Goal: Task Accomplishment & Management: Manage account settings

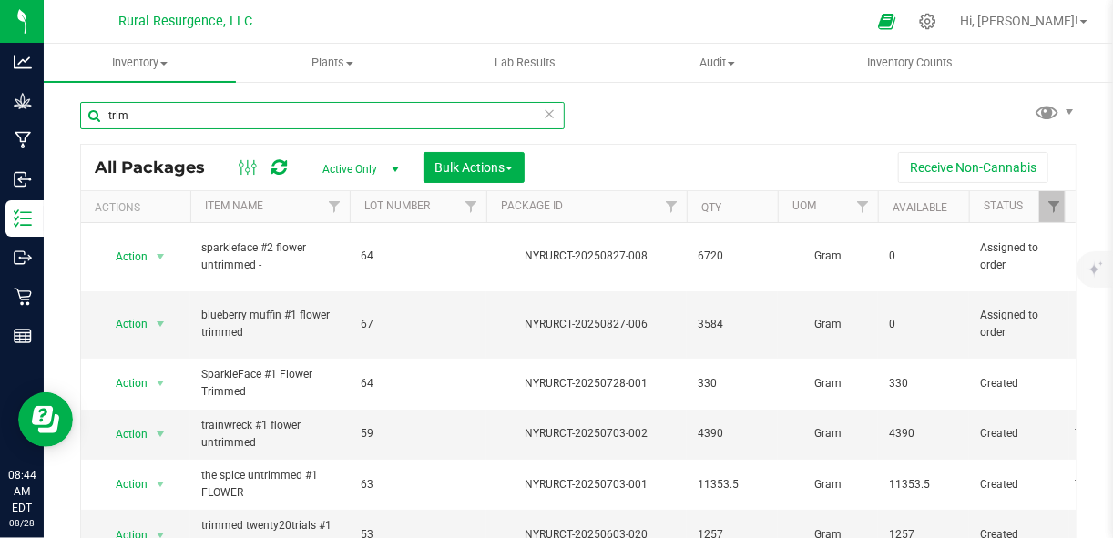
click at [310, 117] on input "trim" at bounding box center [322, 115] width 484 height 27
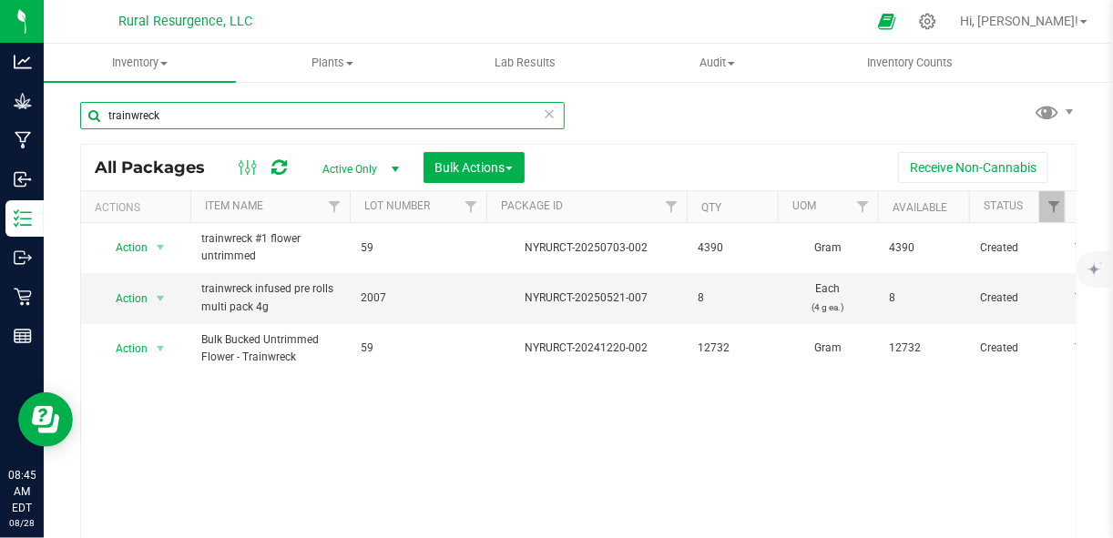
click at [270, 112] on input "trainwreck" at bounding box center [322, 115] width 484 height 27
type input "pre roll"
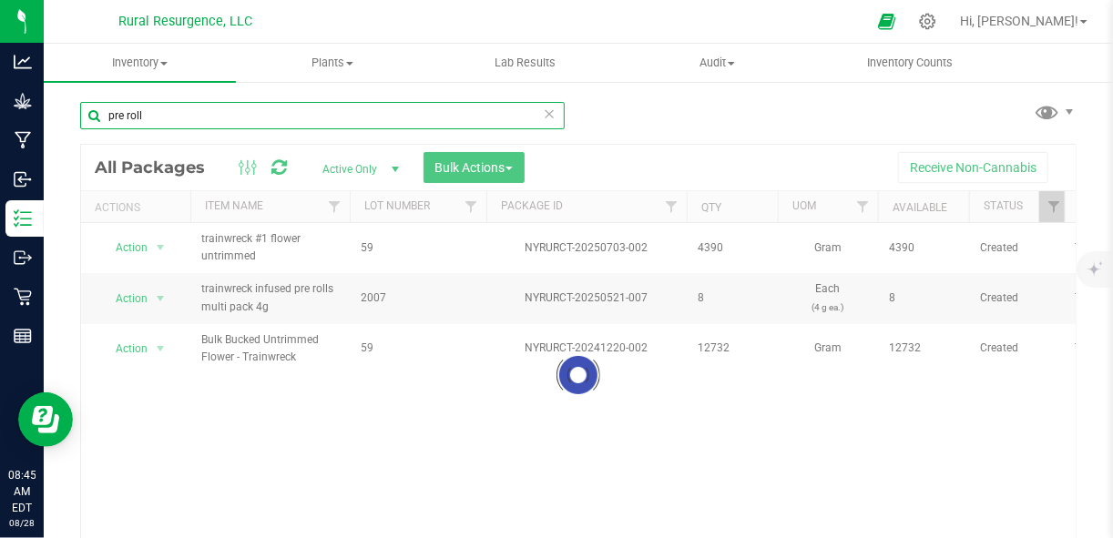
click at [270, 112] on input "pre roll" at bounding box center [322, 115] width 484 height 27
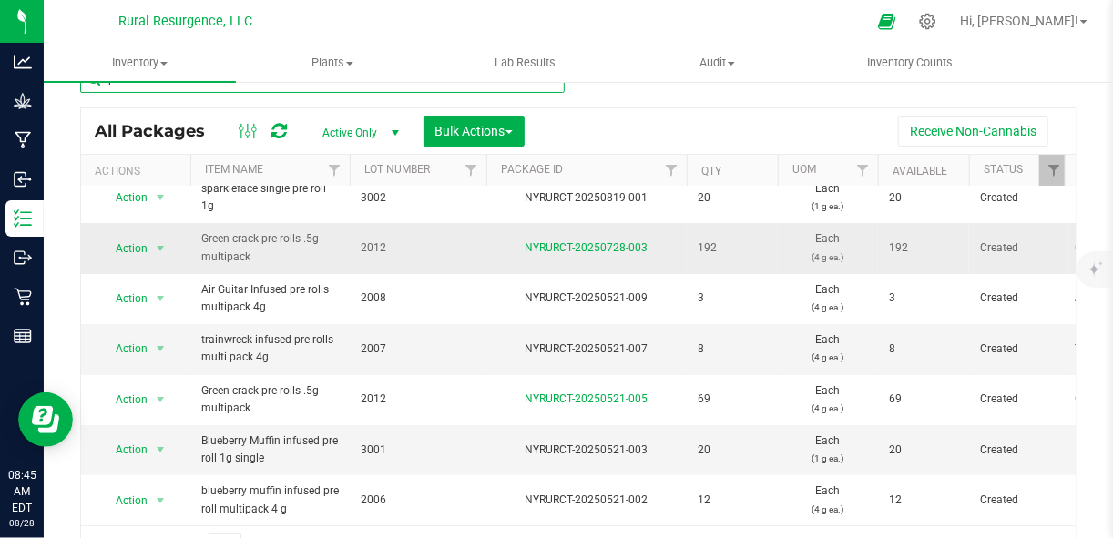
scroll to position [48, 0]
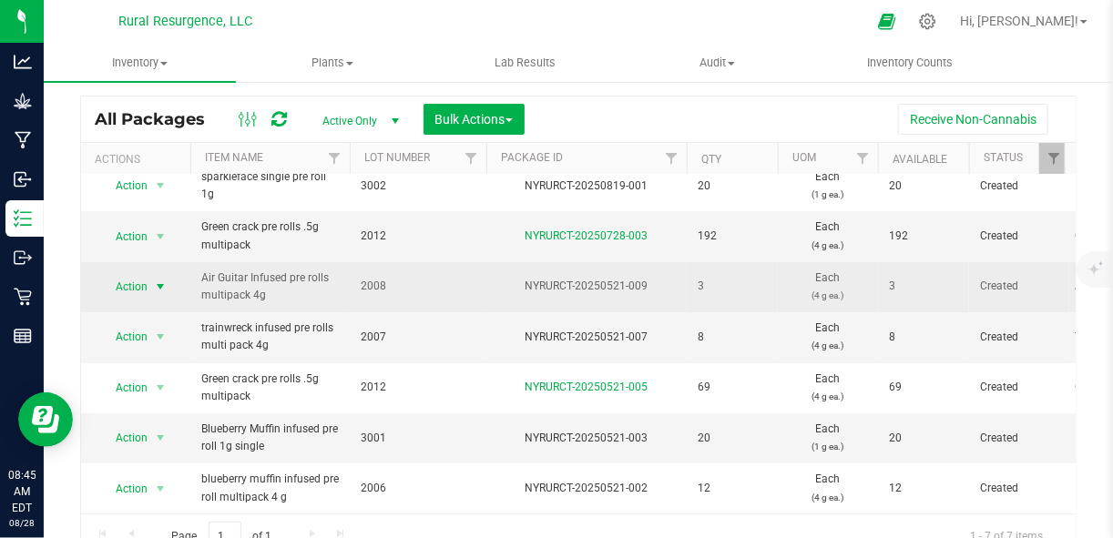
click at [162, 280] on span "select" at bounding box center [160, 287] width 15 height 15
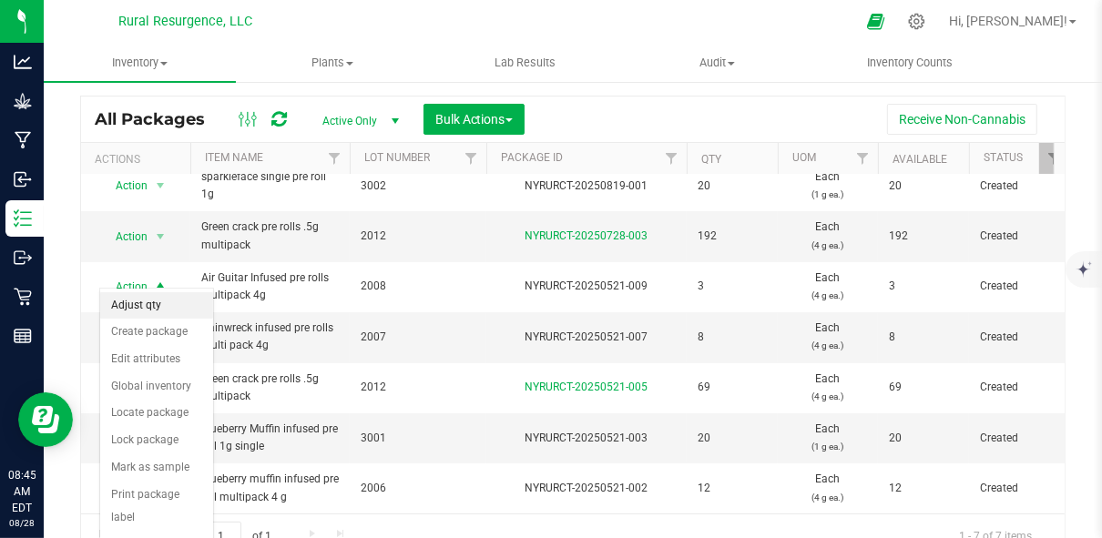
click at [168, 297] on li "Adjust qty" at bounding box center [156, 305] width 113 height 27
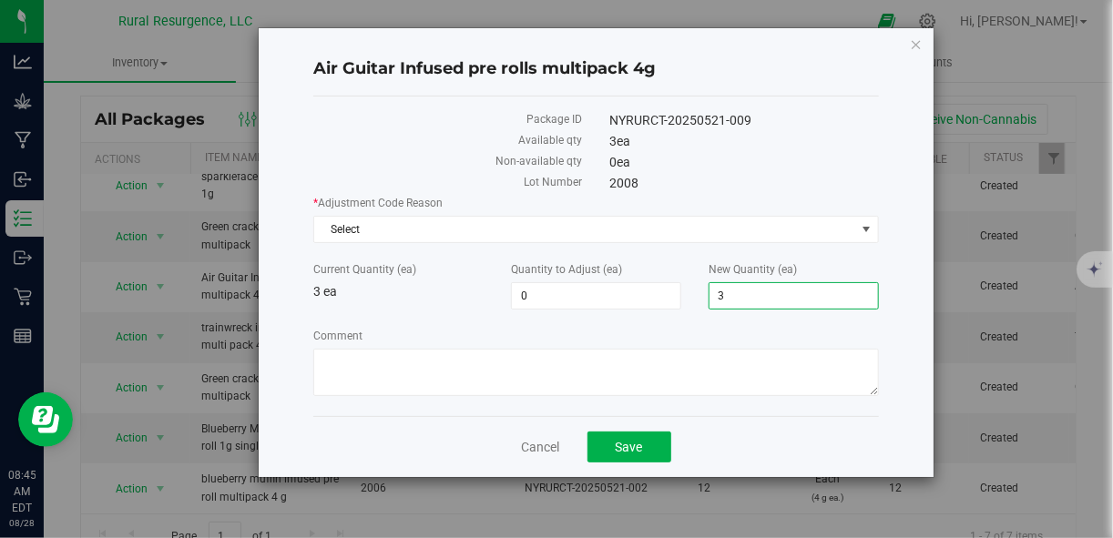
click at [743, 305] on span "3 3" at bounding box center [793, 295] width 170 height 27
click at [743, 305] on input "3" at bounding box center [793, 295] width 168 height 25
type input "2"
type input "-1"
type input "2"
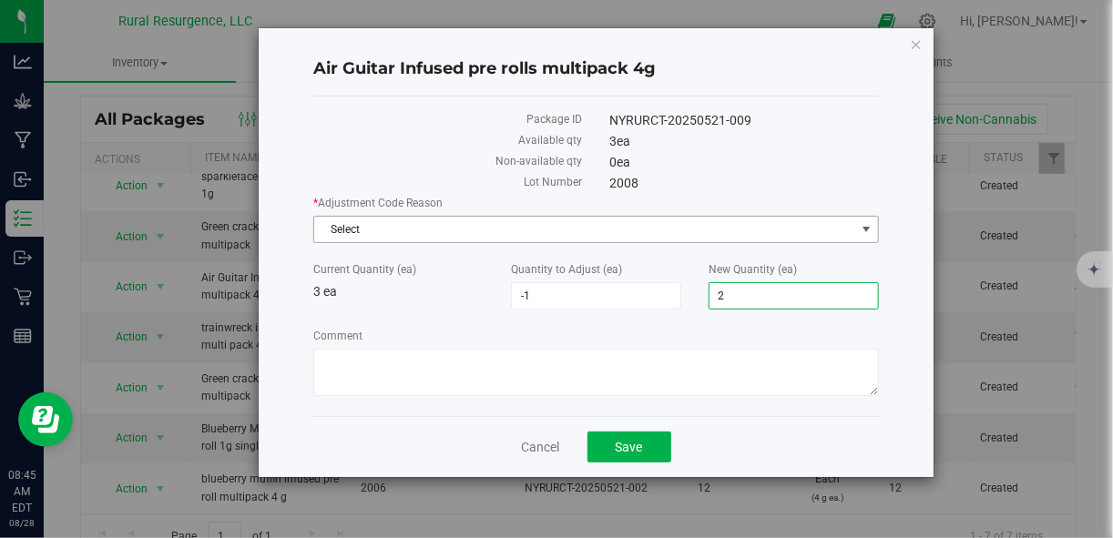
click at [794, 225] on span "Select" at bounding box center [584, 229] width 540 height 25
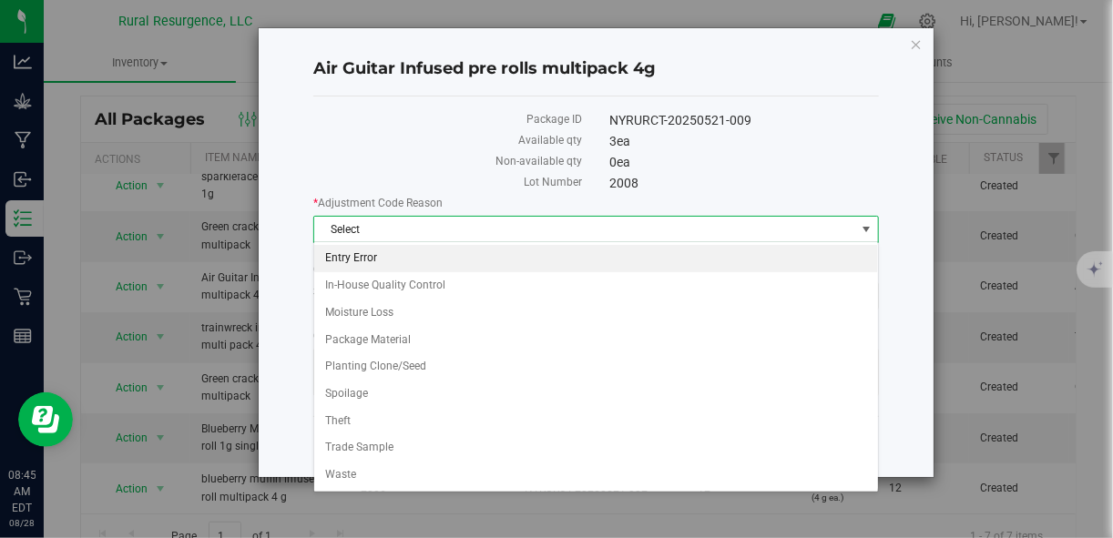
click at [627, 259] on li "Entry Error" at bounding box center [596, 258] width 564 height 27
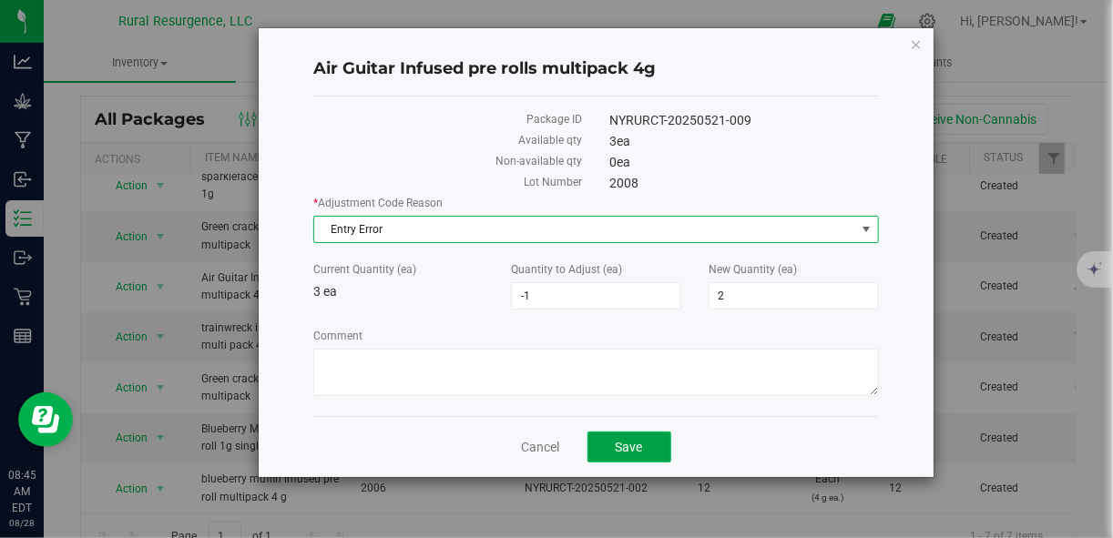
click at [612, 455] on button "Save" at bounding box center [629, 447] width 84 height 31
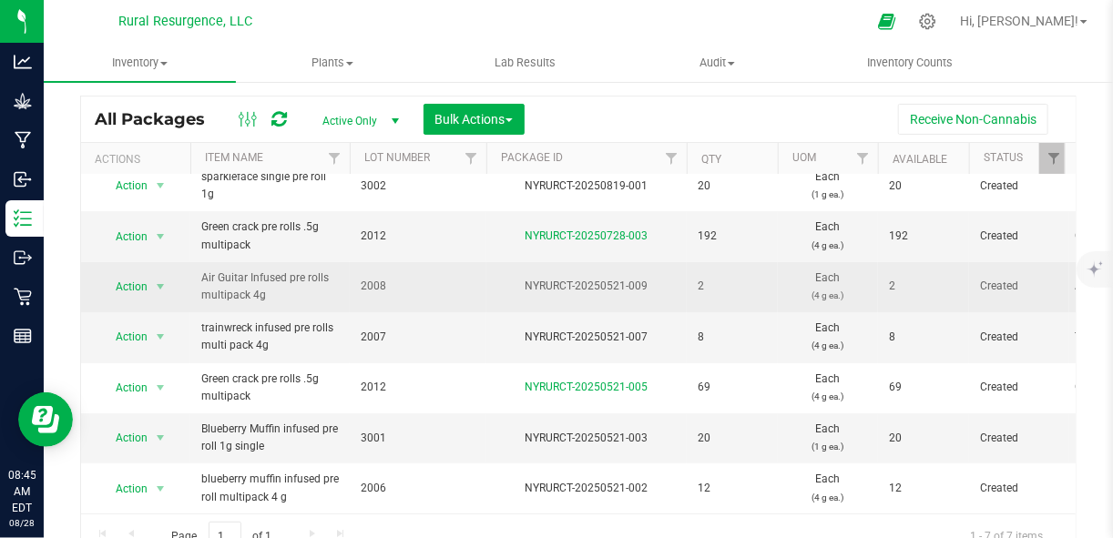
scroll to position [22, 0]
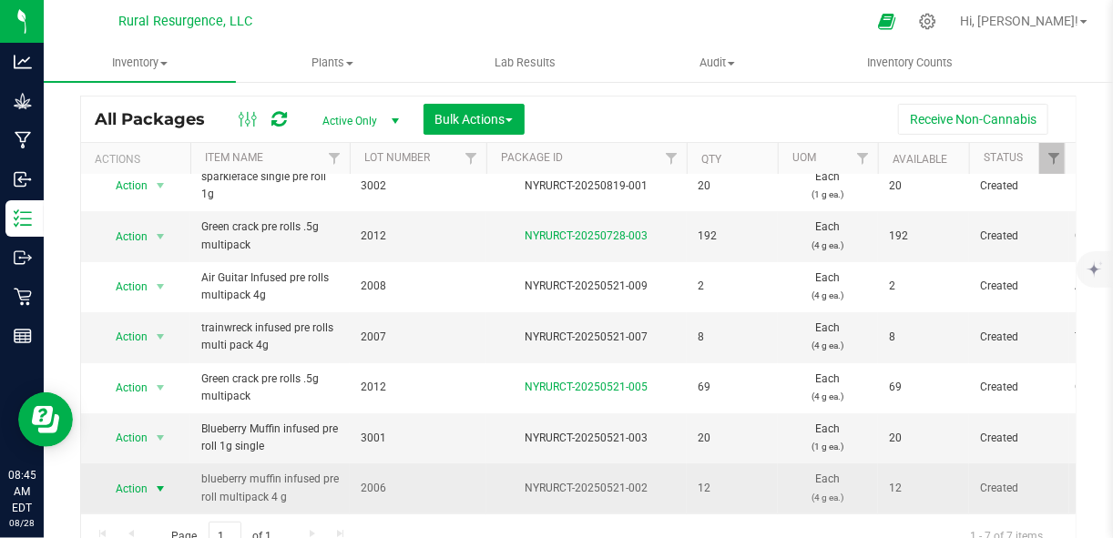
click at [158, 482] on span "select" at bounding box center [160, 489] width 15 height 15
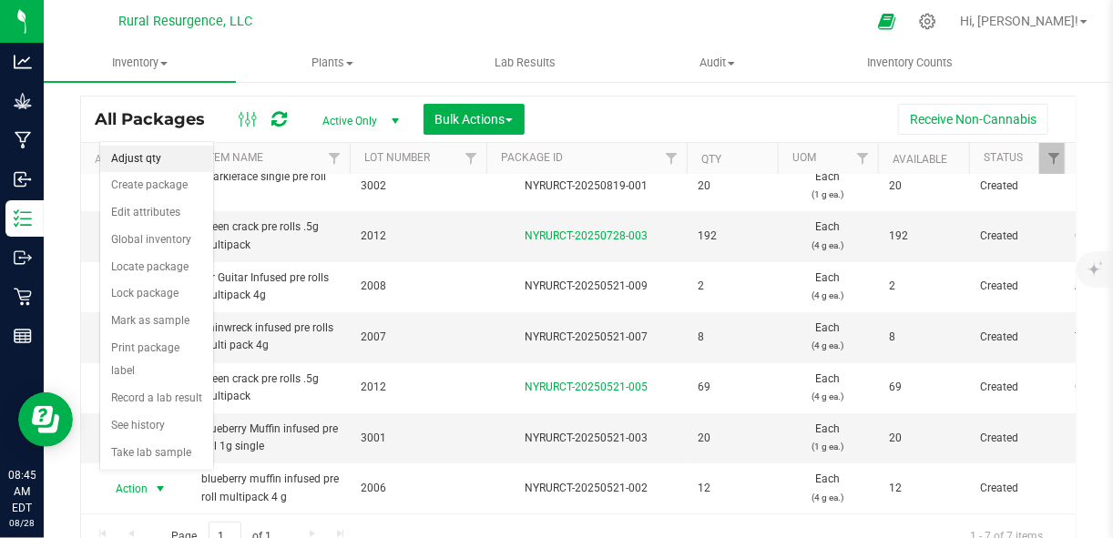
click at [150, 159] on li "Adjust qty" at bounding box center [156, 159] width 113 height 27
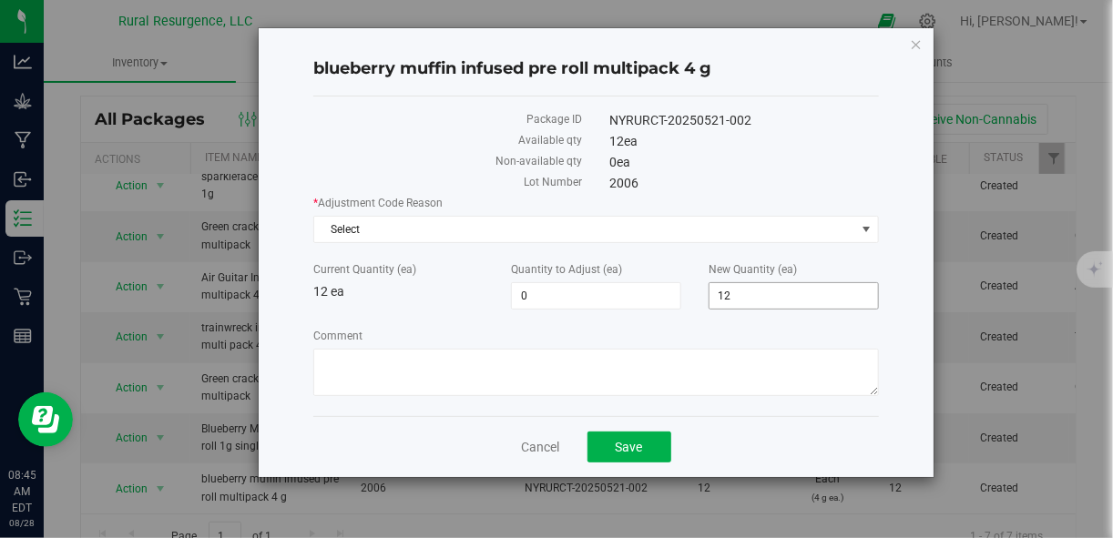
click at [735, 305] on span "12 12" at bounding box center [793, 295] width 170 height 27
click at [735, 305] on input "12" at bounding box center [793, 295] width 168 height 25
type input "11"
type input "-1"
type input "11"
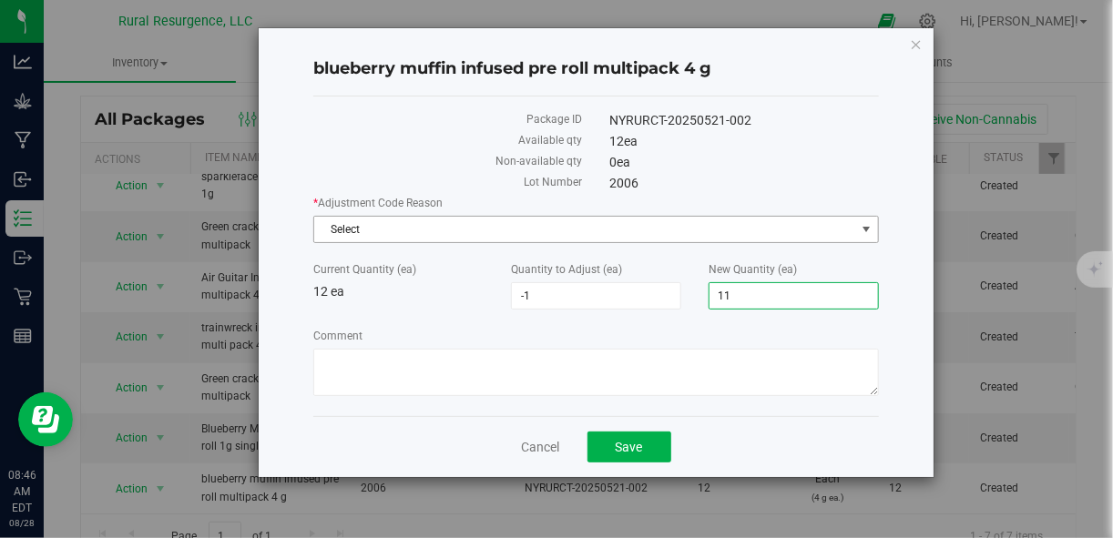
click at [765, 237] on span "Select" at bounding box center [584, 229] width 540 height 25
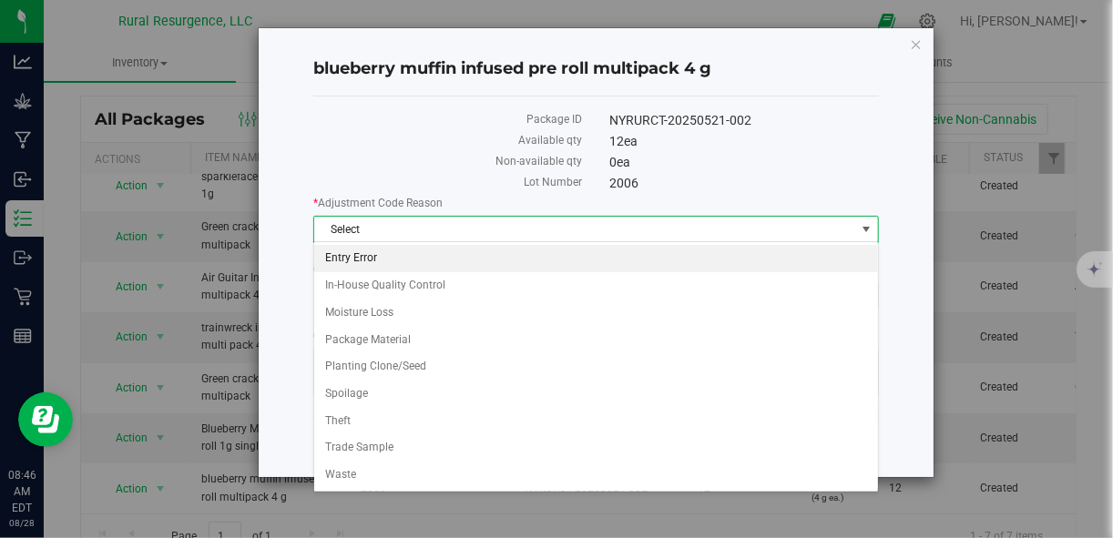
click at [730, 245] on li "Entry Error" at bounding box center [596, 258] width 564 height 27
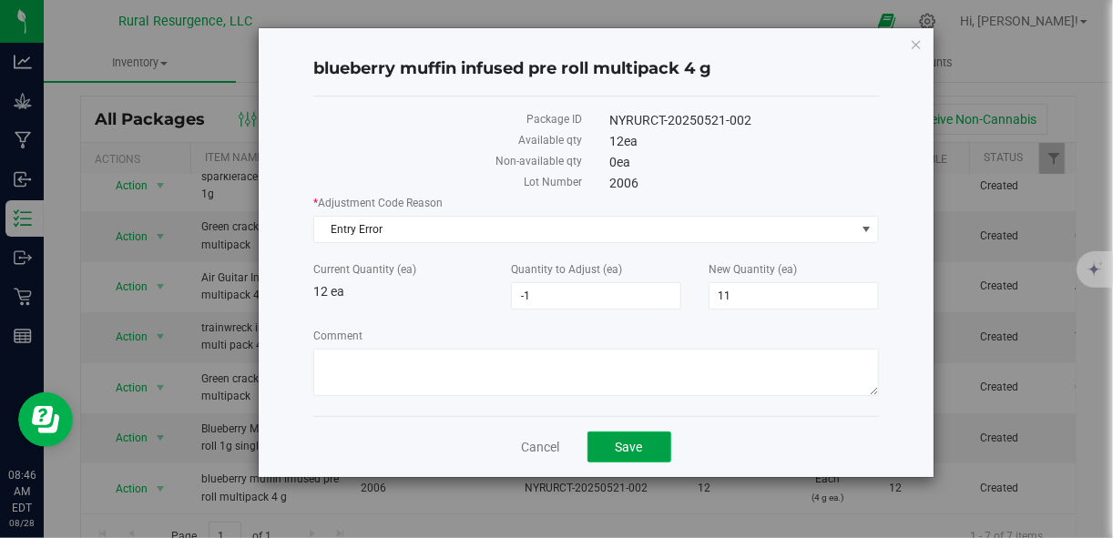
click at [649, 449] on button "Save" at bounding box center [629, 447] width 84 height 31
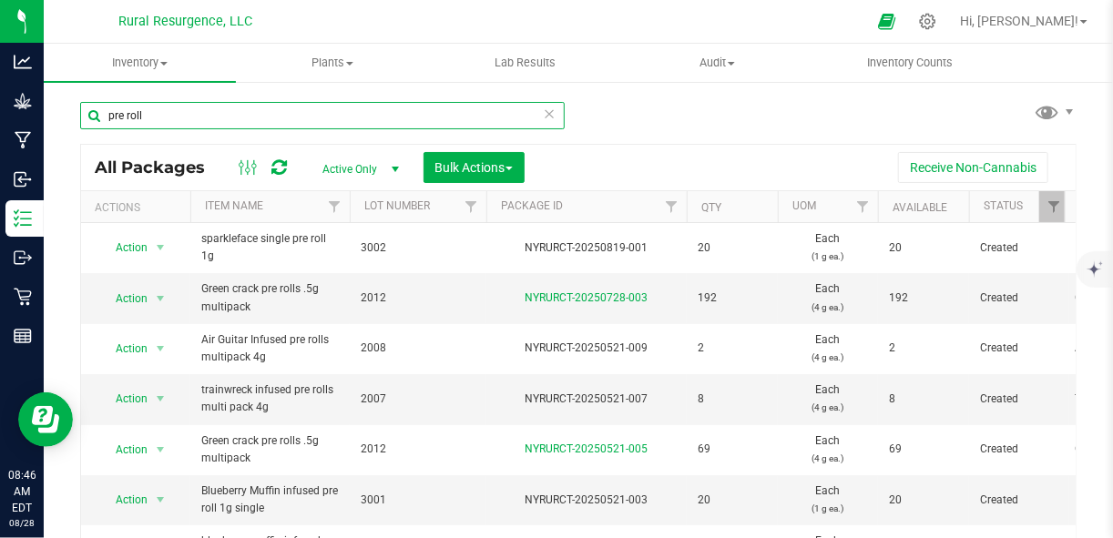
click at [341, 128] on input "pre roll" at bounding box center [322, 115] width 484 height 27
type input "resin"
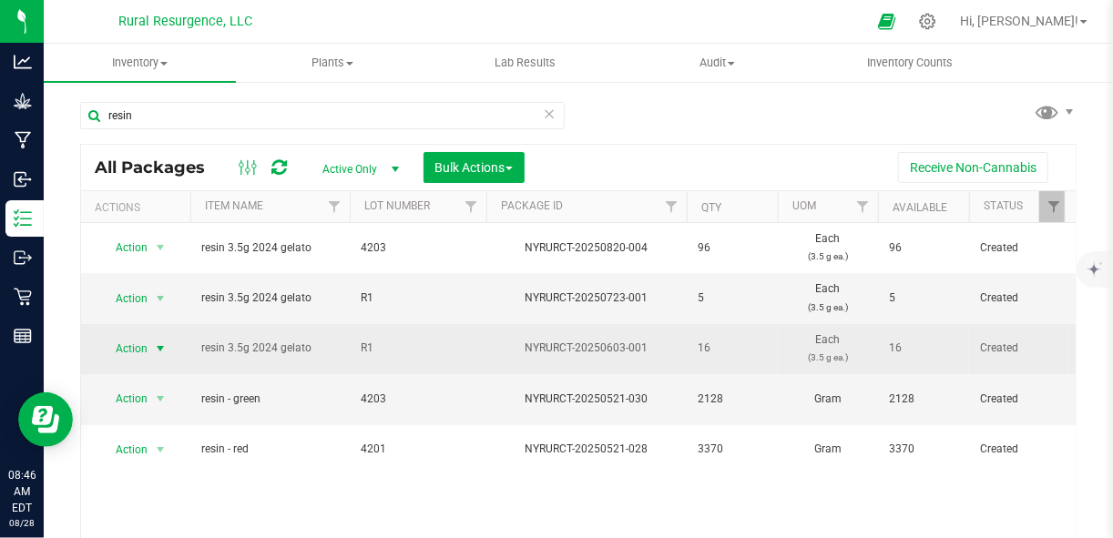
click at [157, 341] on span "select" at bounding box center [160, 348] width 15 height 15
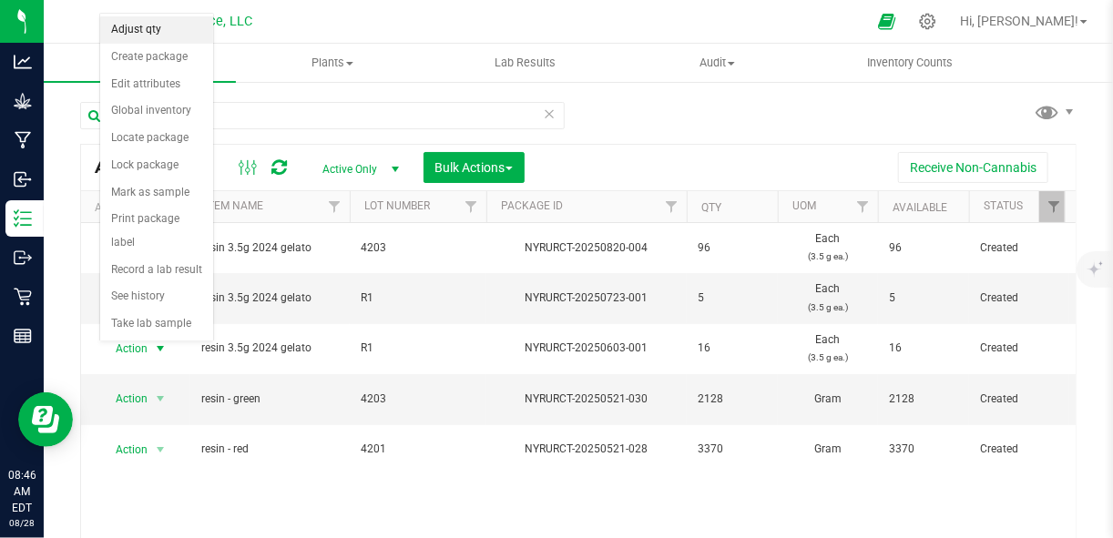
click at [153, 36] on li "Adjust qty" at bounding box center [156, 29] width 113 height 27
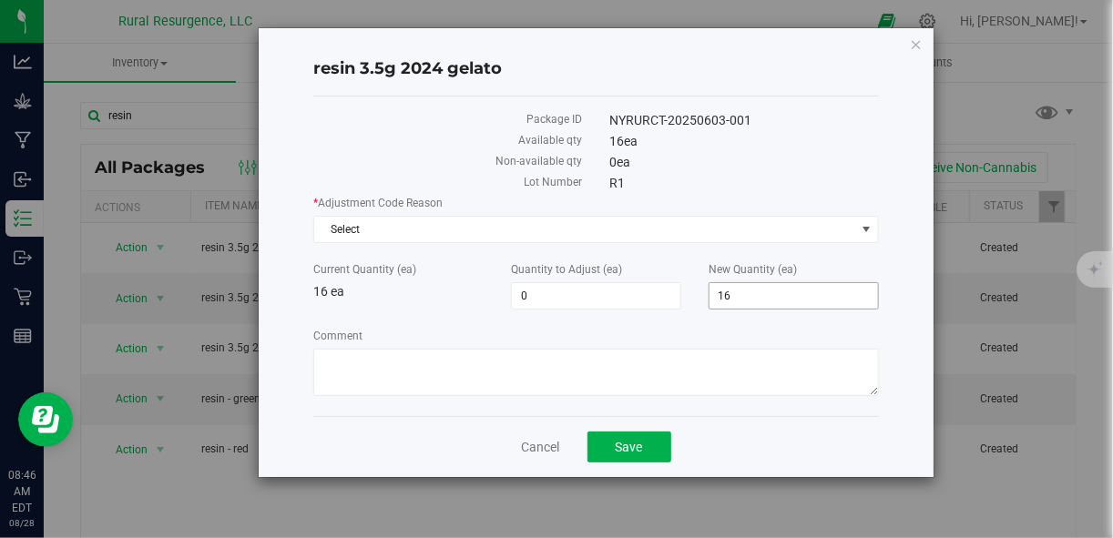
click at [735, 290] on span "16 16" at bounding box center [793, 295] width 170 height 27
click at [735, 290] on input "16" at bounding box center [793, 295] width 168 height 25
type input "15"
type input "-1"
type input "15"
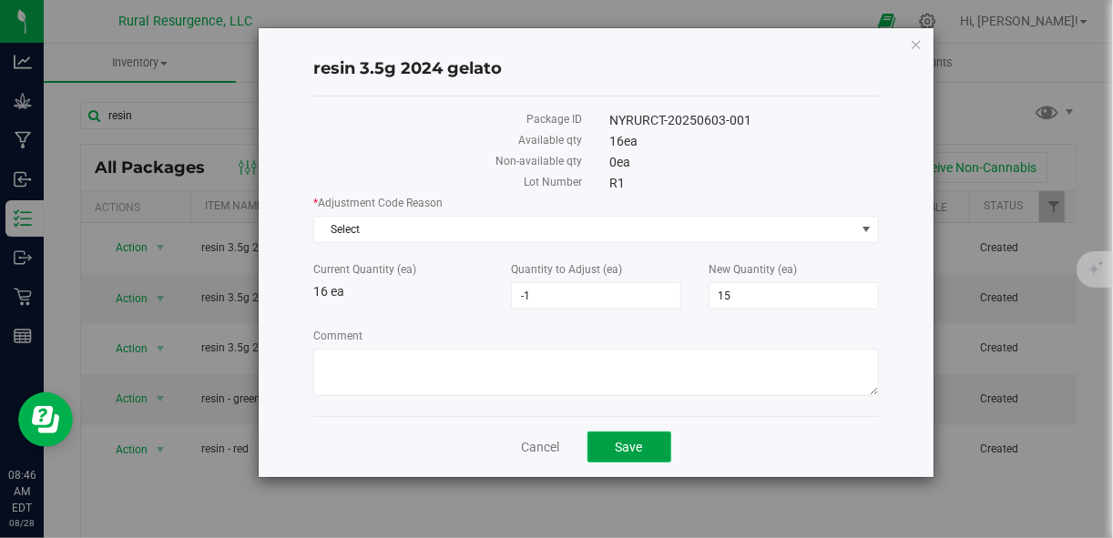
click at [640, 440] on span "Save" at bounding box center [629, 447] width 27 height 15
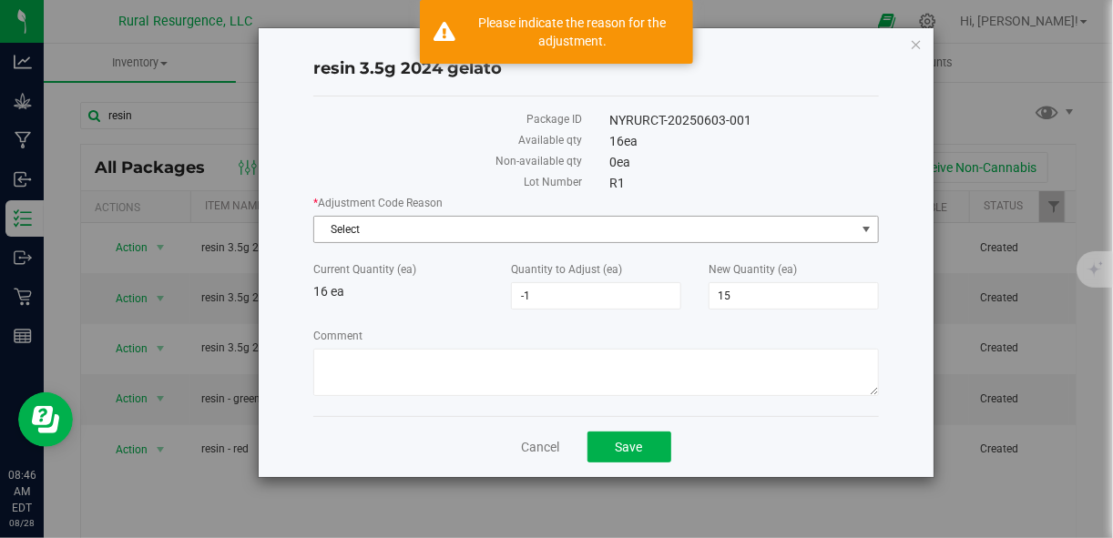
click at [580, 223] on span "Select" at bounding box center [584, 229] width 540 height 25
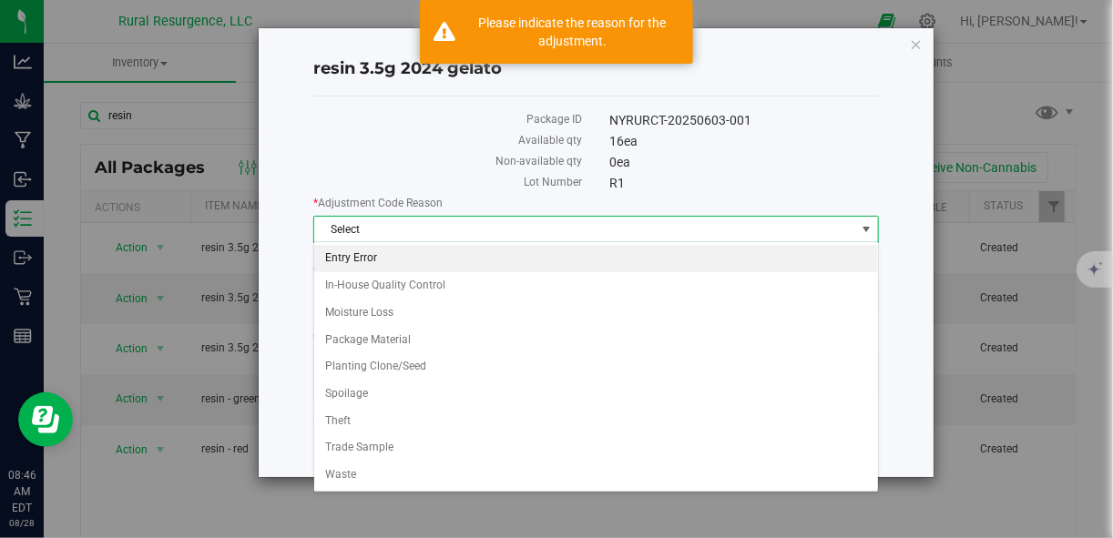
click at [537, 266] on li "Entry Error" at bounding box center [596, 258] width 564 height 27
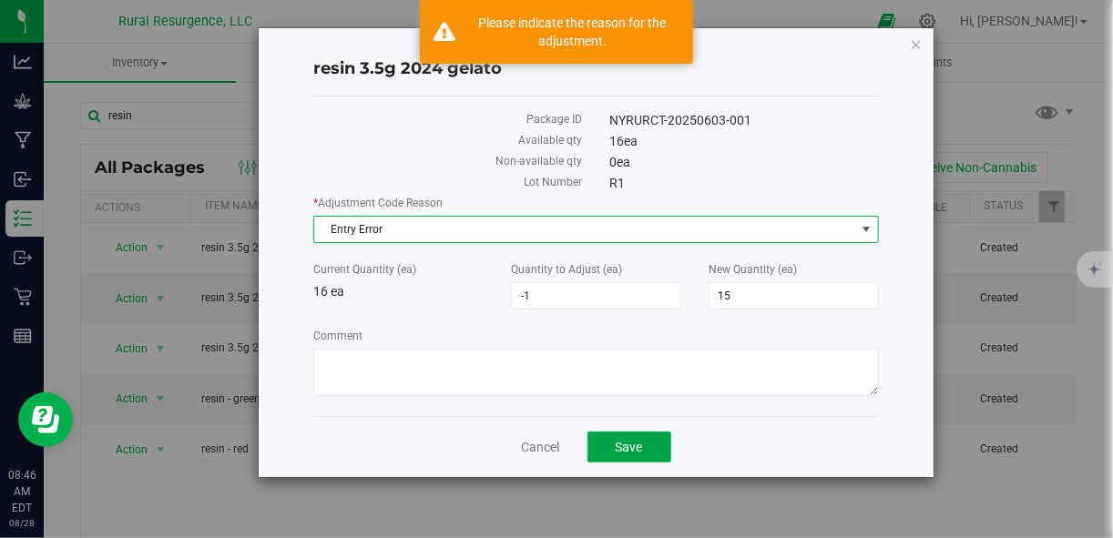
click at [612, 456] on button "Save" at bounding box center [629, 447] width 84 height 31
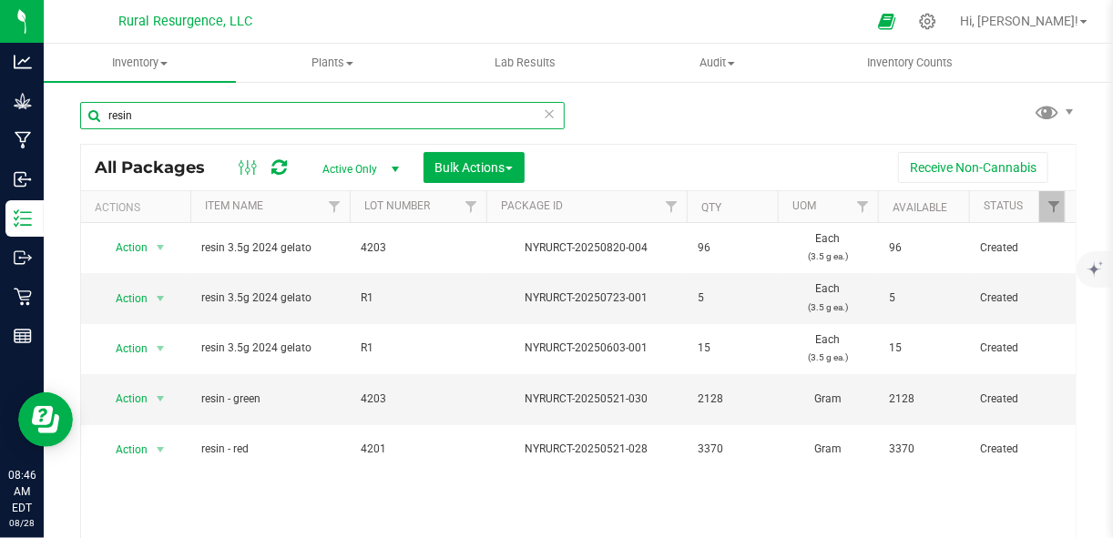
click at [305, 108] on input "resin" at bounding box center [322, 115] width 484 height 27
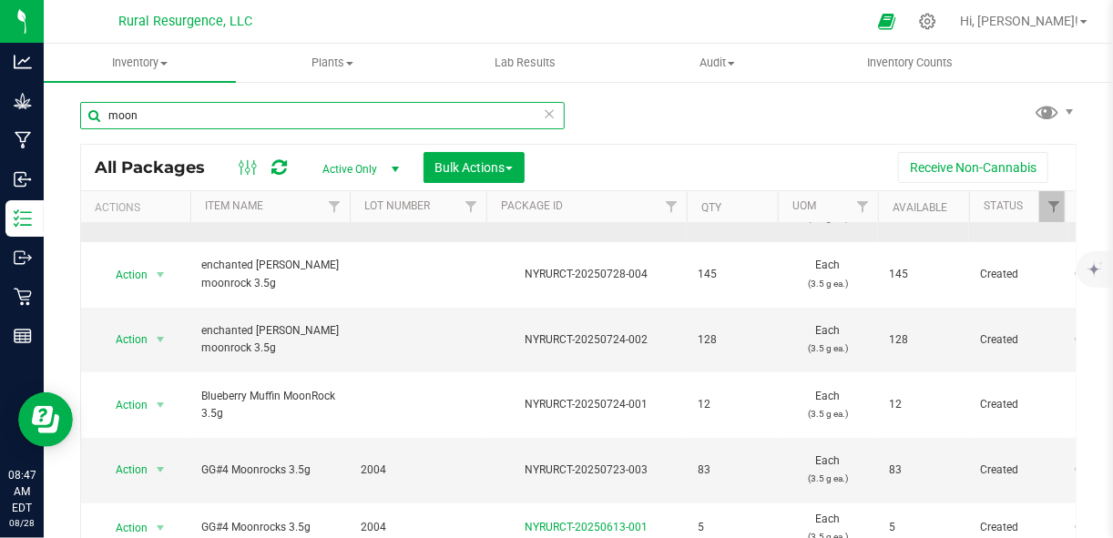
scroll to position [112, 0]
click at [305, 110] on input "moon" at bounding box center [322, 115] width 484 height 27
type input "single"
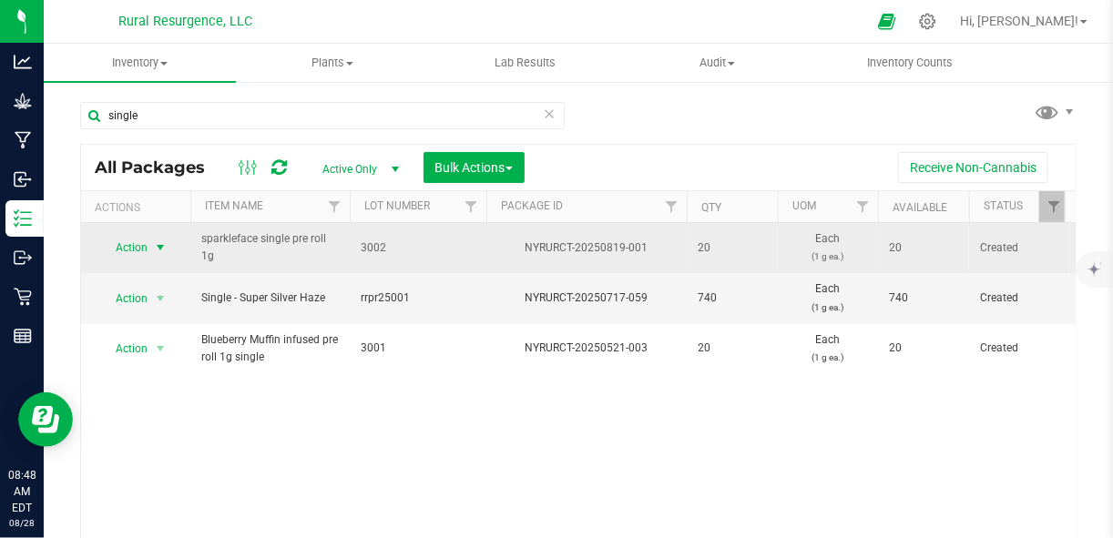
click at [144, 249] on span "Action" at bounding box center [123, 247] width 49 height 25
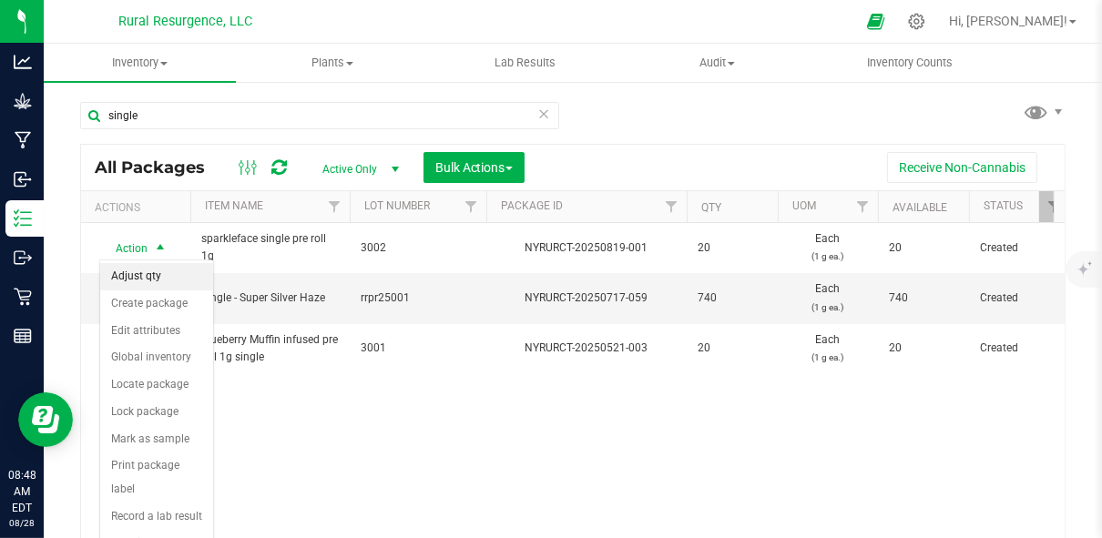
click at [158, 282] on li "Adjust qty" at bounding box center [156, 276] width 113 height 27
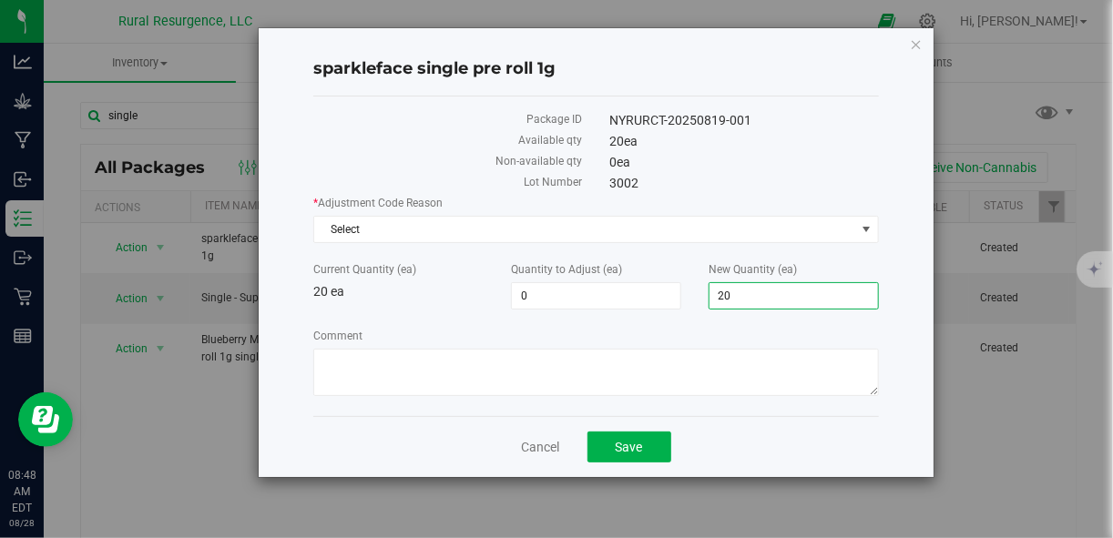
click at [743, 297] on span "20 20" at bounding box center [793, 295] width 170 height 27
click at [743, 297] on input "20" at bounding box center [793, 295] width 168 height 25
type input "17"
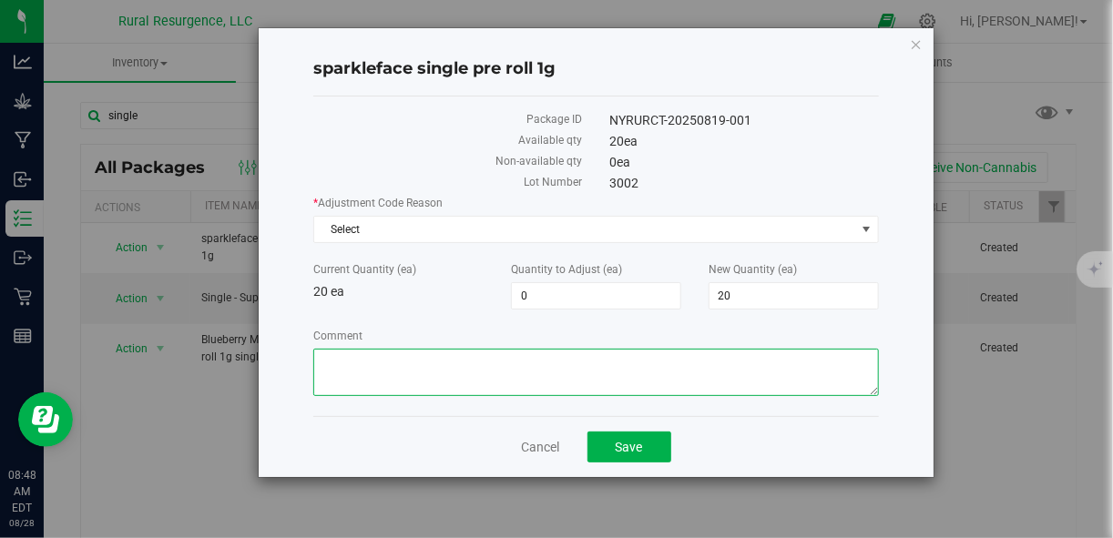
type input "-3"
type input "17"
click at [662, 353] on textarea "Comment" at bounding box center [595, 372] width 565 height 47
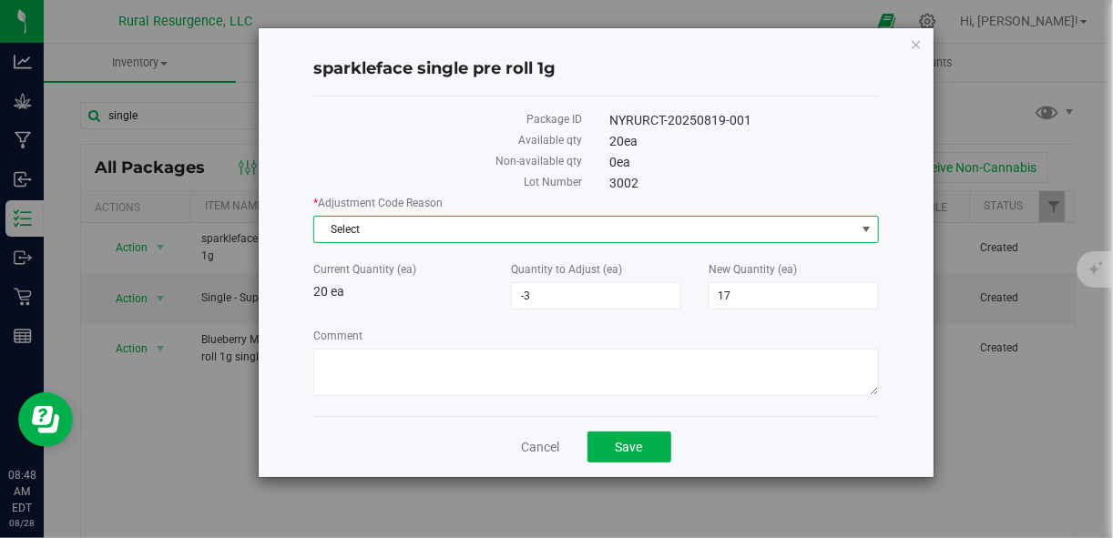
click at [696, 227] on span "Select" at bounding box center [584, 229] width 540 height 25
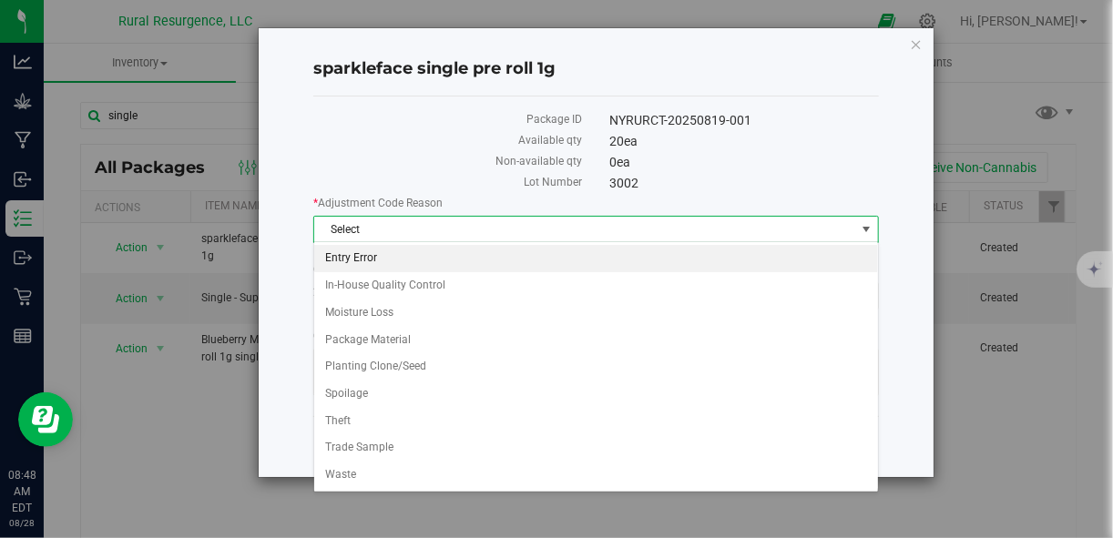
click at [667, 258] on li "Entry Error" at bounding box center [596, 258] width 564 height 27
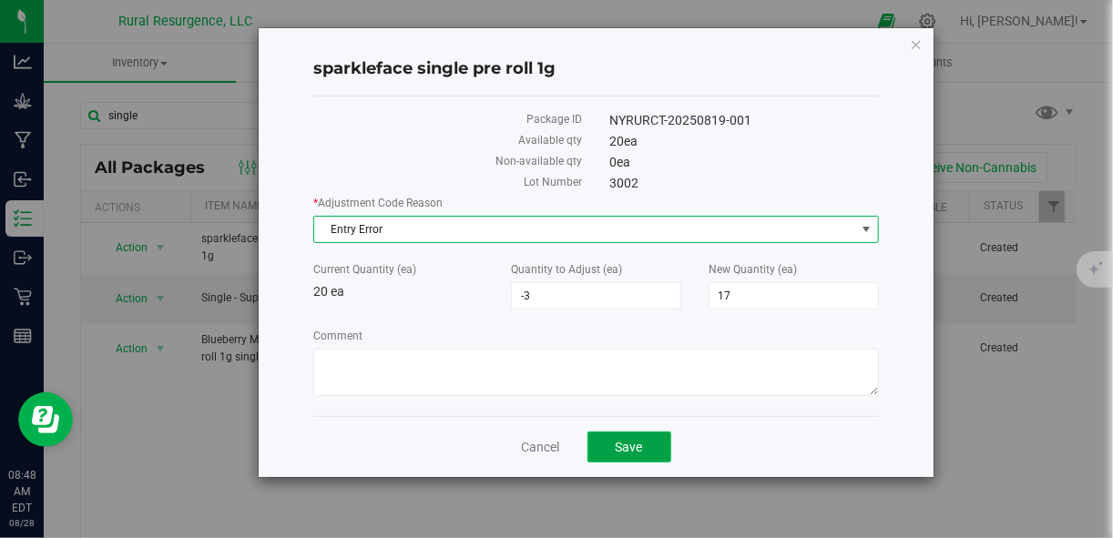
click at [628, 448] on span "Save" at bounding box center [629, 447] width 27 height 15
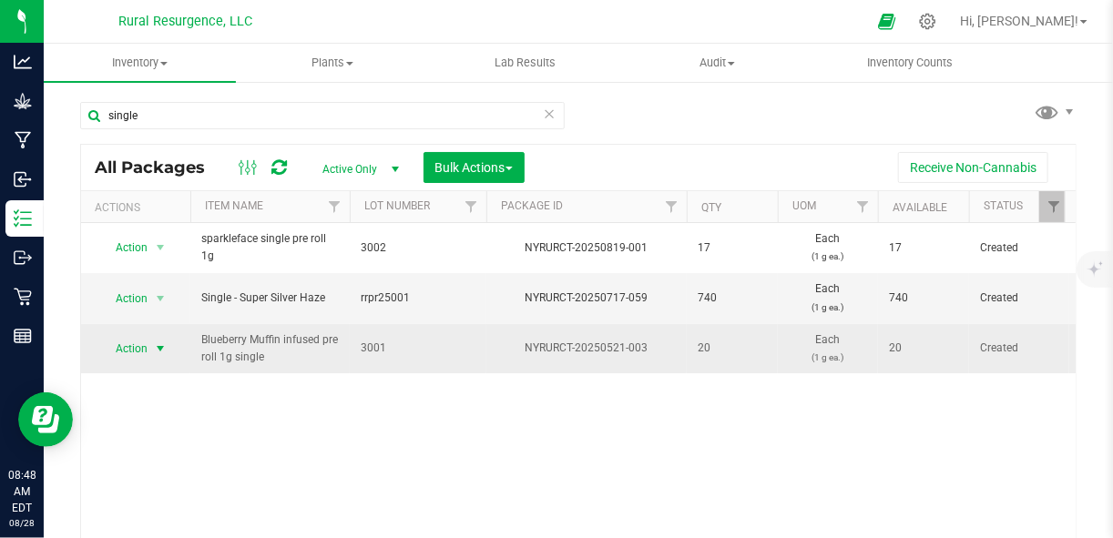
click at [162, 354] on span "select" at bounding box center [160, 348] width 23 height 25
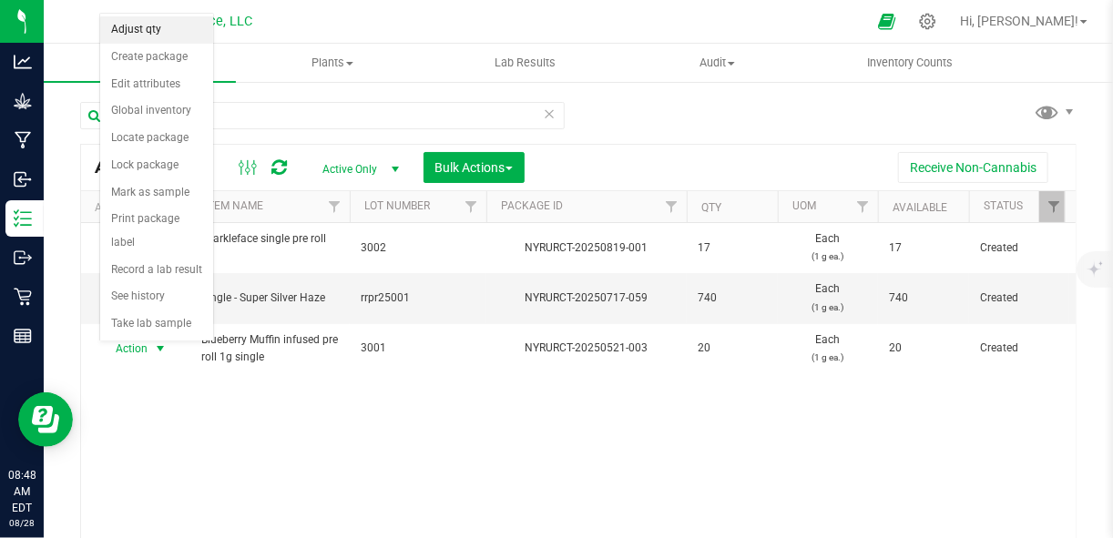
click at [188, 40] on li "Adjust qty" at bounding box center [156, 29] width 113 height 27
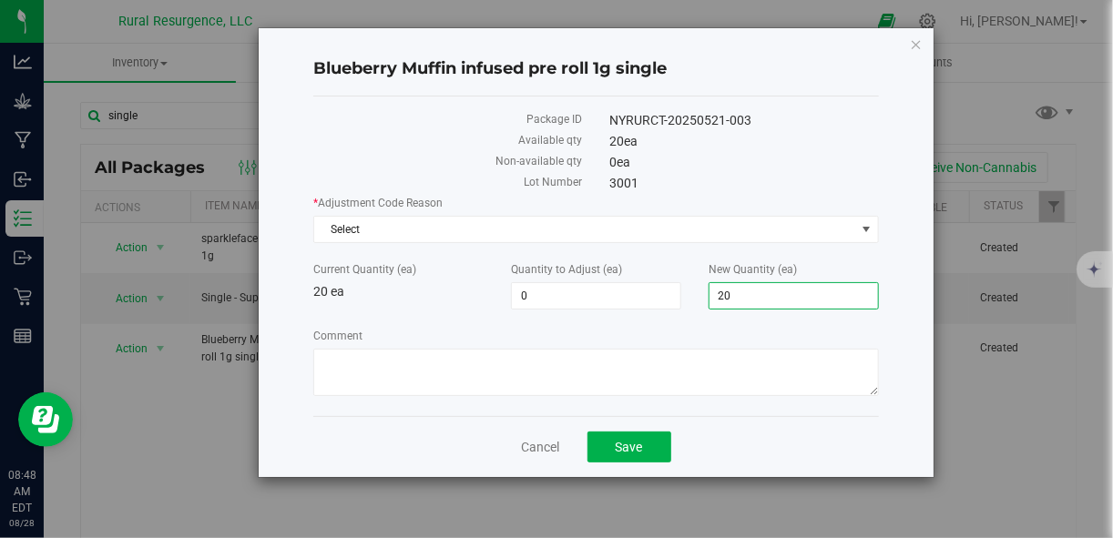
click at [767, 299] on span "20 20" at bounding box center [793, 295] width 170 height 27
click at [767, 299] on input "20" at bounding box center [793, 295] width 168 height 25
type input "15"
type input "-5"
type input "15"
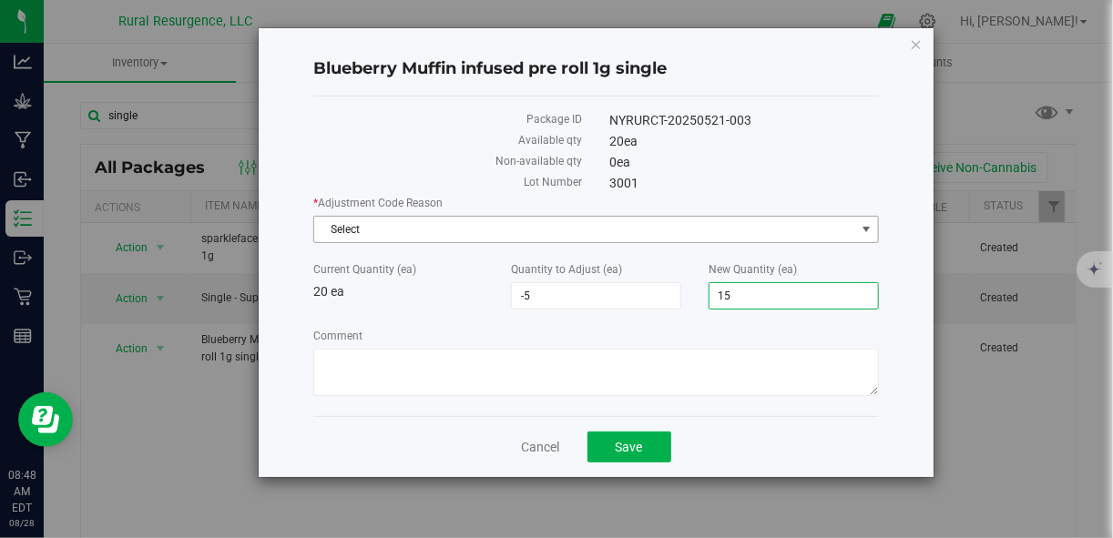
click at [750, 222] on span "Select" at bounding box center [584, 229] width 540 height 25
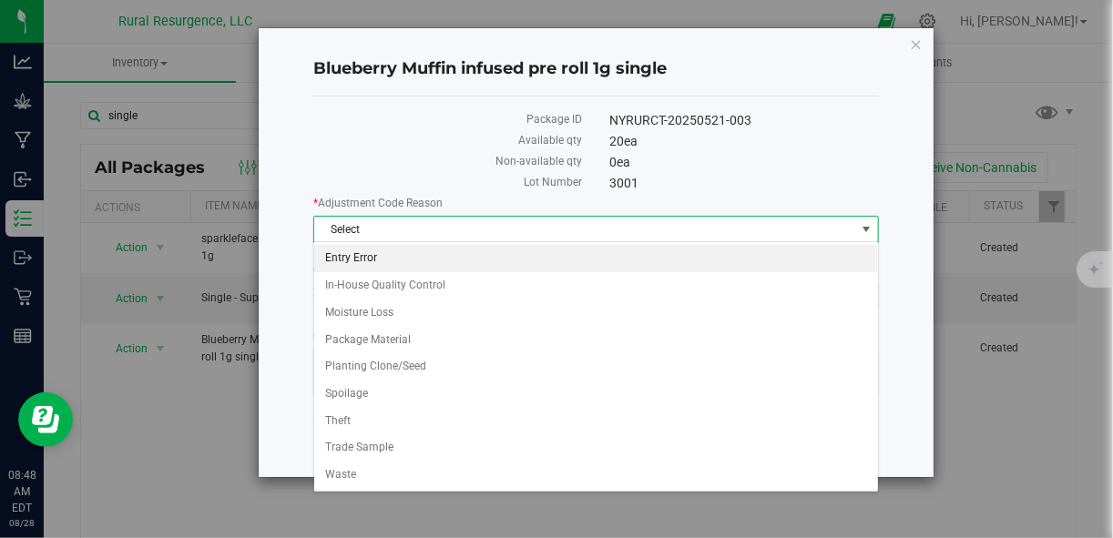
click at [701, 259] on li "Entry Error" at bounding box center [596, 258] width 564 height 27
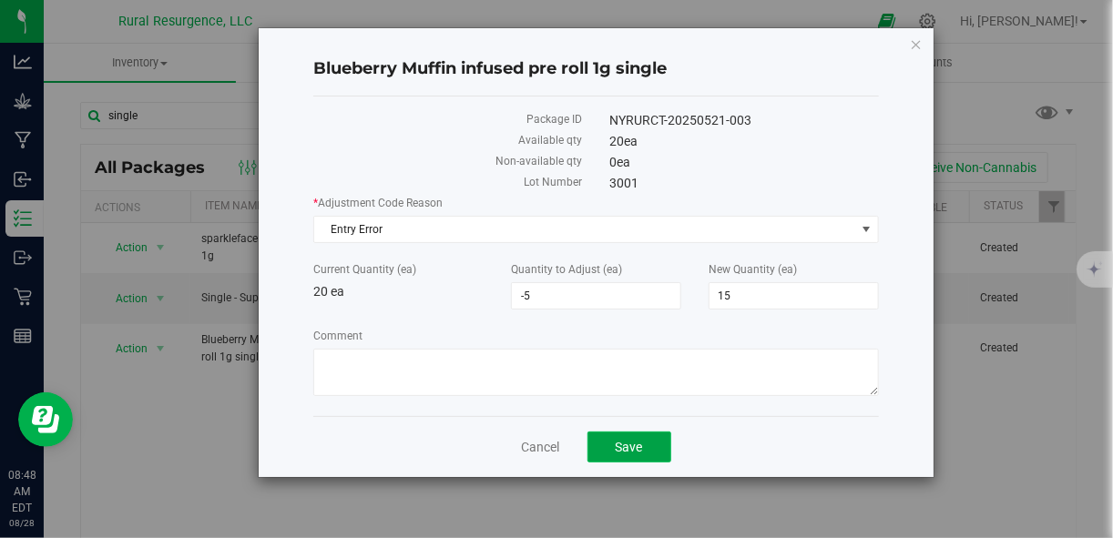
click at [649, 432] on button "Save" at bounding box center [629, 447] width 84 height 31
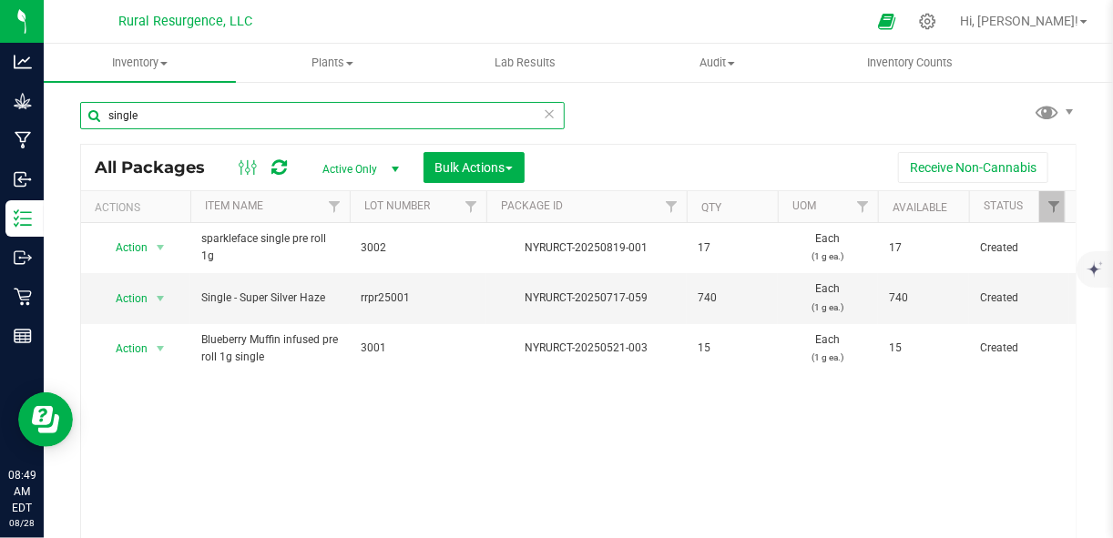
click at [335, 111] on input "single" at bounding box center [322, 115] width 484 height 27
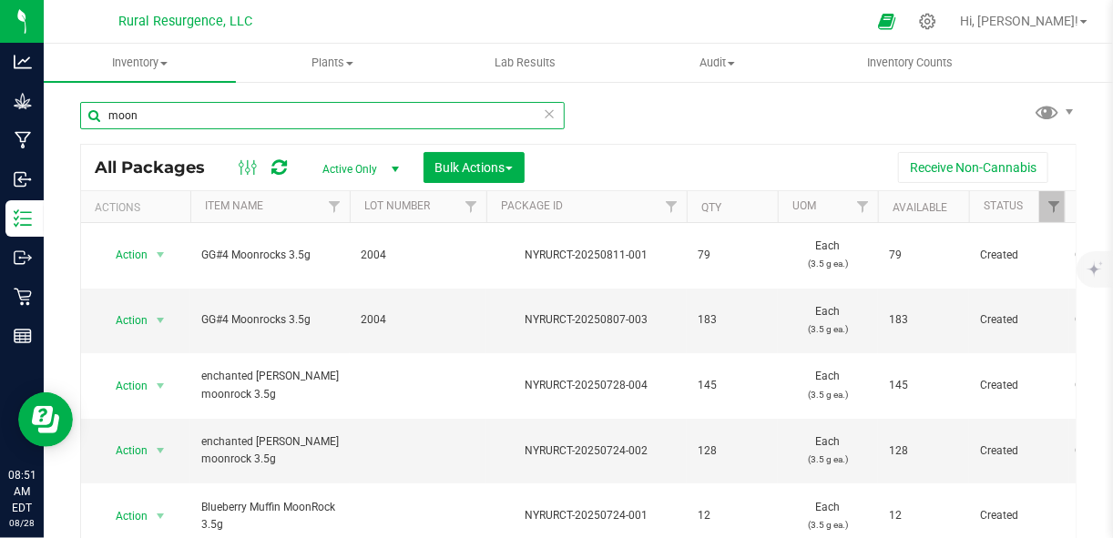
click at [198, 109] on input "moon" at bounding box center [322, 115] width 484 height 27
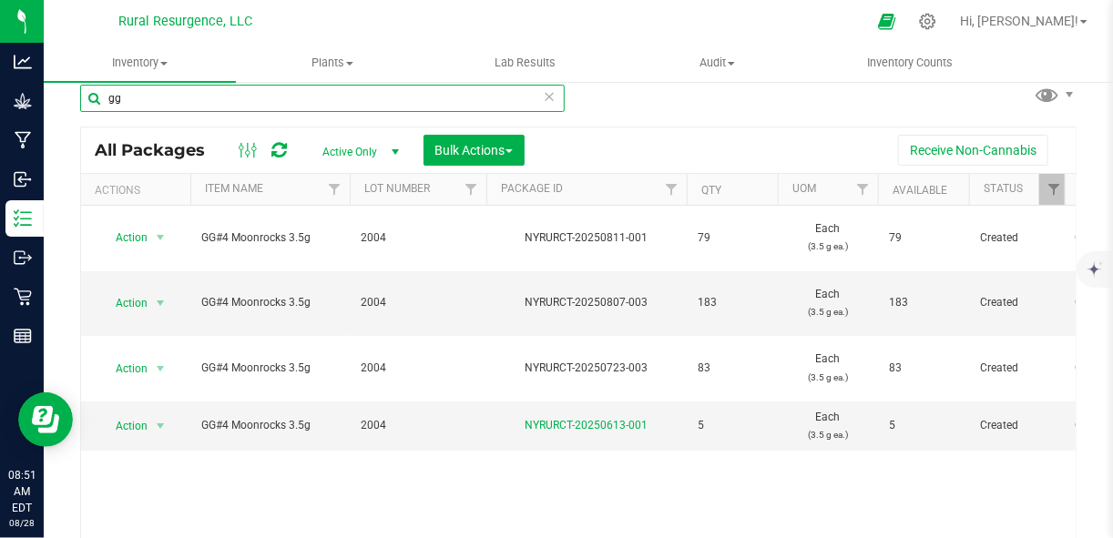
scroll to position [19, 0]
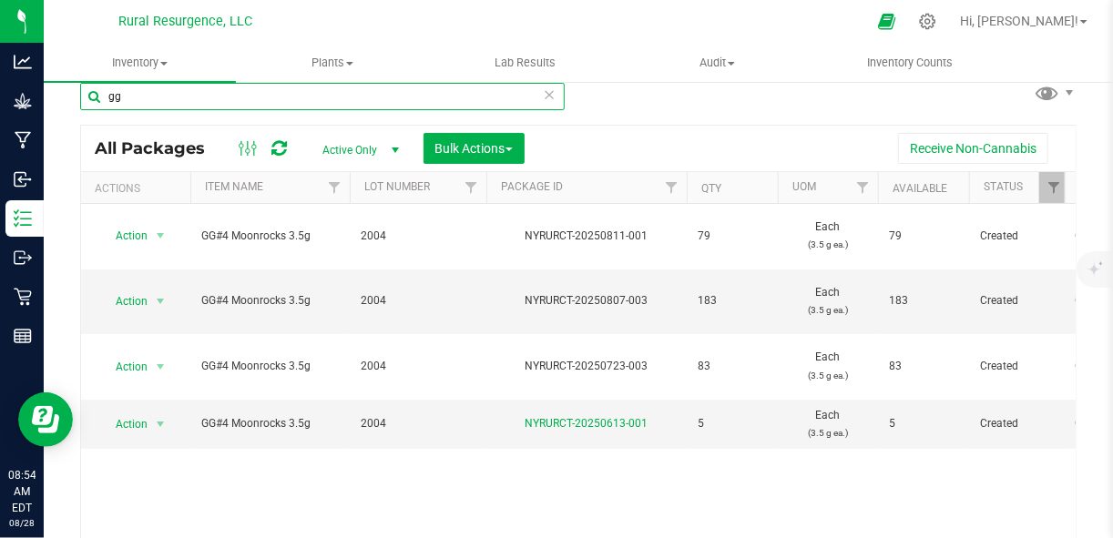
type input "gg"
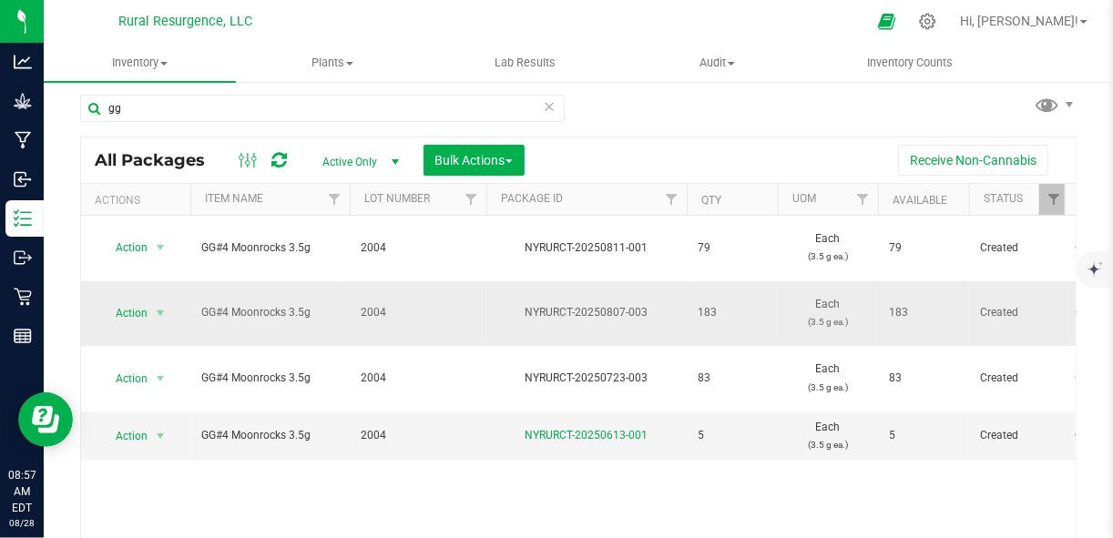
scroll to position [7, 0]
click at [158, 309] on span "select" at bounding box center [160, 313] width 15 height 15
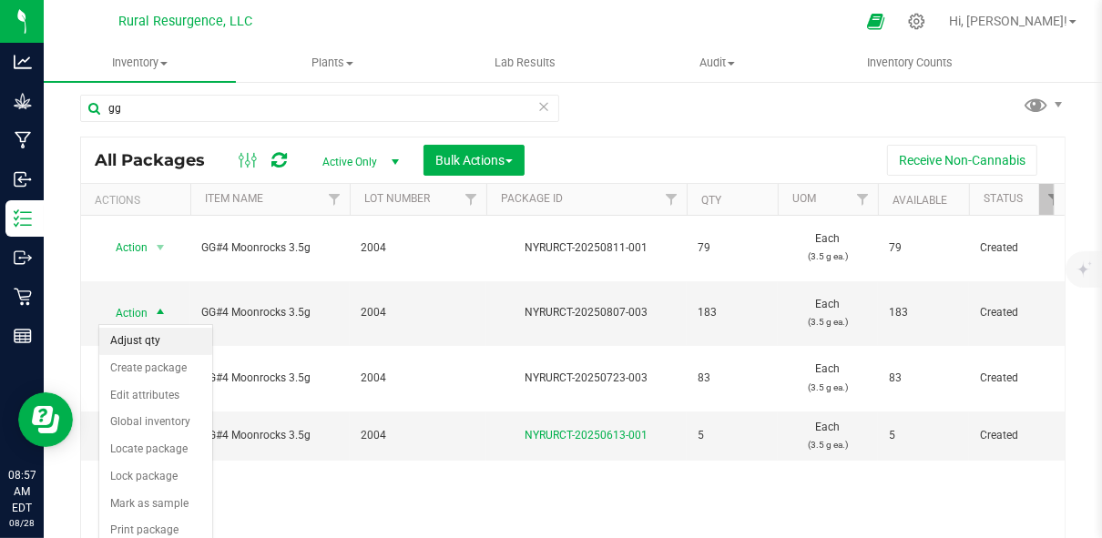
click at [155, 345] on li "Adjust qty" at bounding box center [155, 341] width 113 height 27
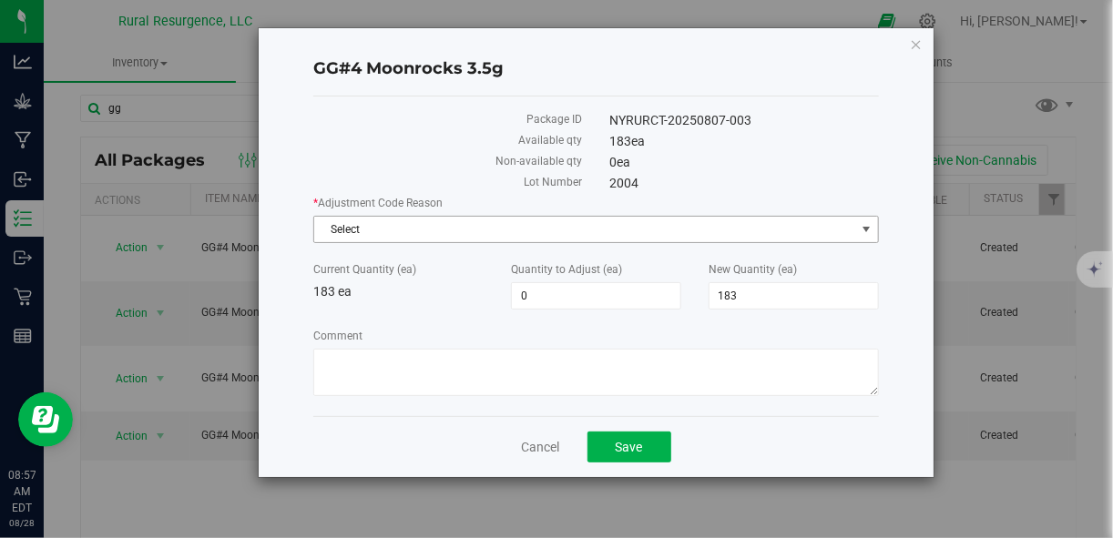
click at [550, 230] on span "Select" at bounding box center [584, 229] width 540 height 25
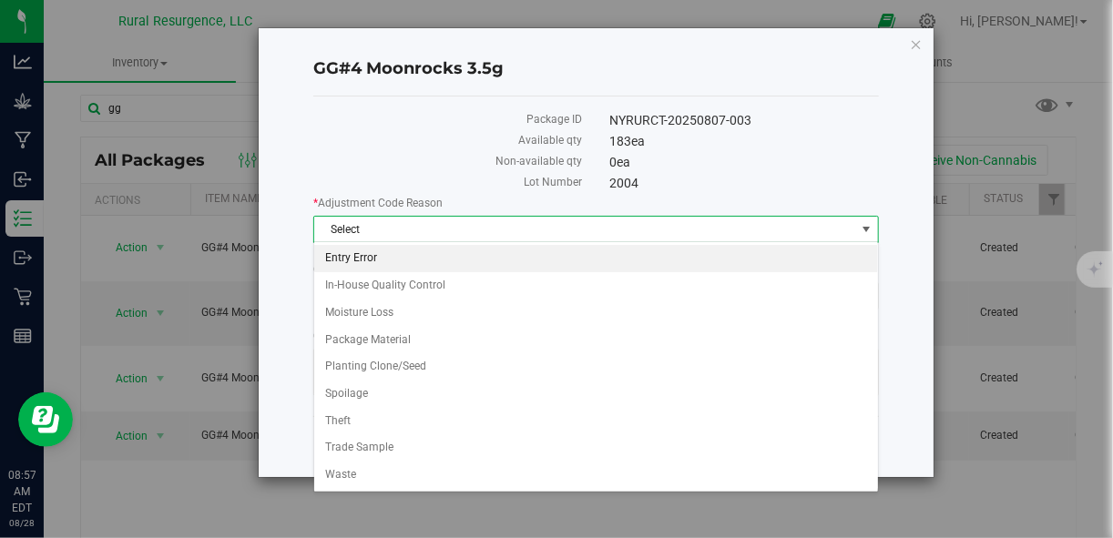
click at [522, 262] on li "Entry Error" at bounding box center [596, 258] width 564 height 27
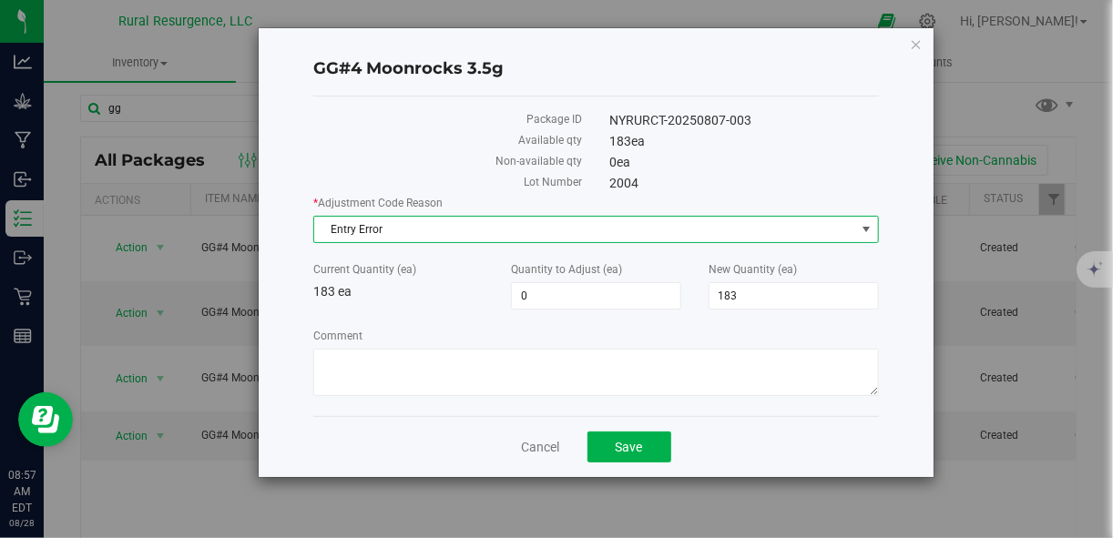
click at [637, 225] on span "Entry Error" at bounding box center [584, 229] width 540 height 25
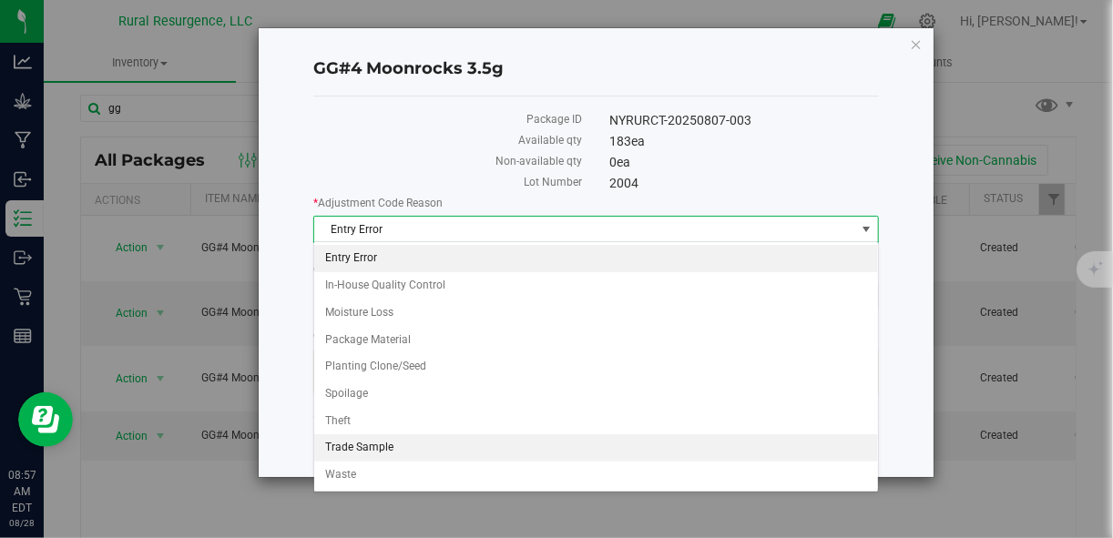
click at [511, 441] on li "Trade Sample" at bounding box center [596, 447] width 564 height 27
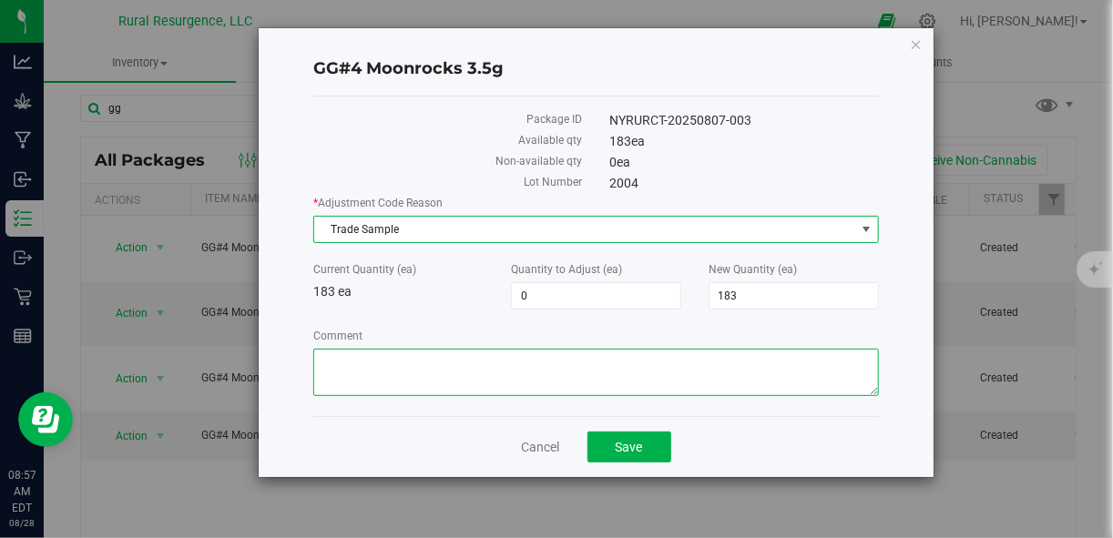
click at [499, 366] on textarea "Comment" at bounding box center [595, 372] width 565 height 47
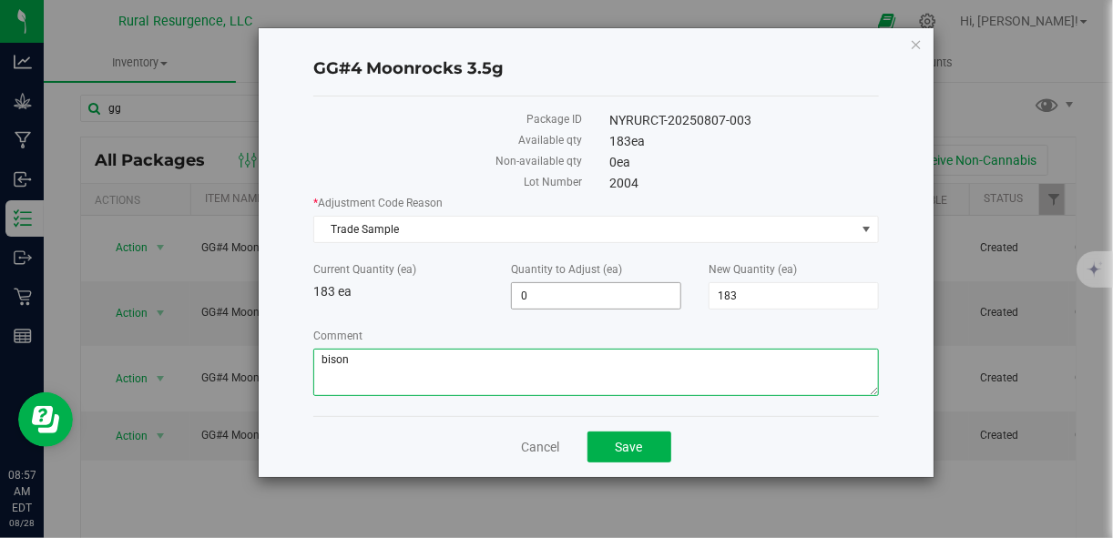
type textarea "bison"
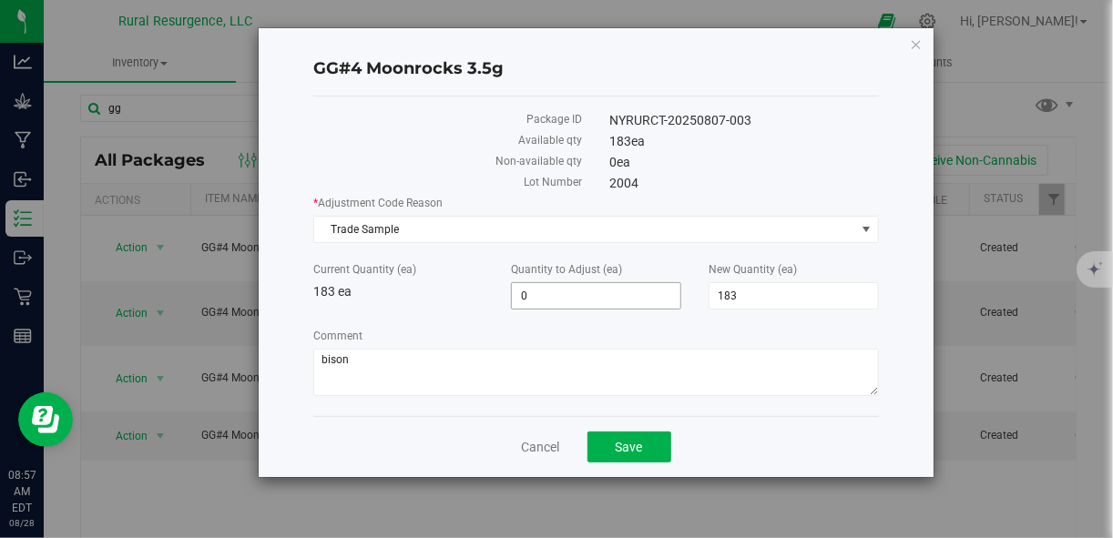
click at [597, 294] on span "0 0" at bounding box center [596, 295] width 170 height 27
click at [597, 294] on input "0" at bounding box center [596, 295] width 168 height 25
type input "-1"
type input "182"
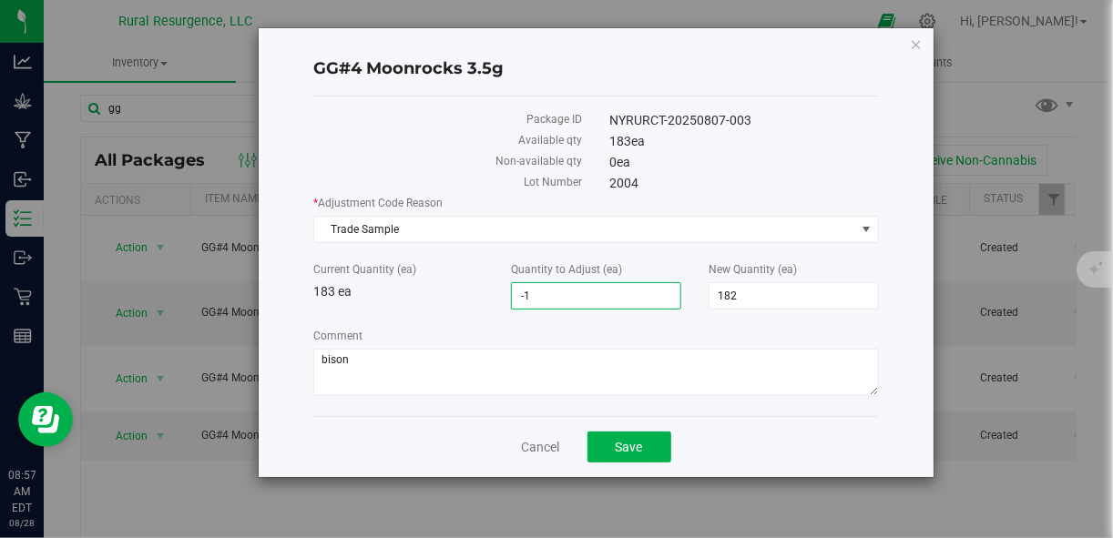
click at [470, 318] on div "* Adjustment Code Reason Trade Sample Select Entry Error In-House Quality Contr…" at bounding box center [595, 298] width 565 height 207
click at [610, 443] on button "Save" at bounding box center [629, 447] width 84 height 31
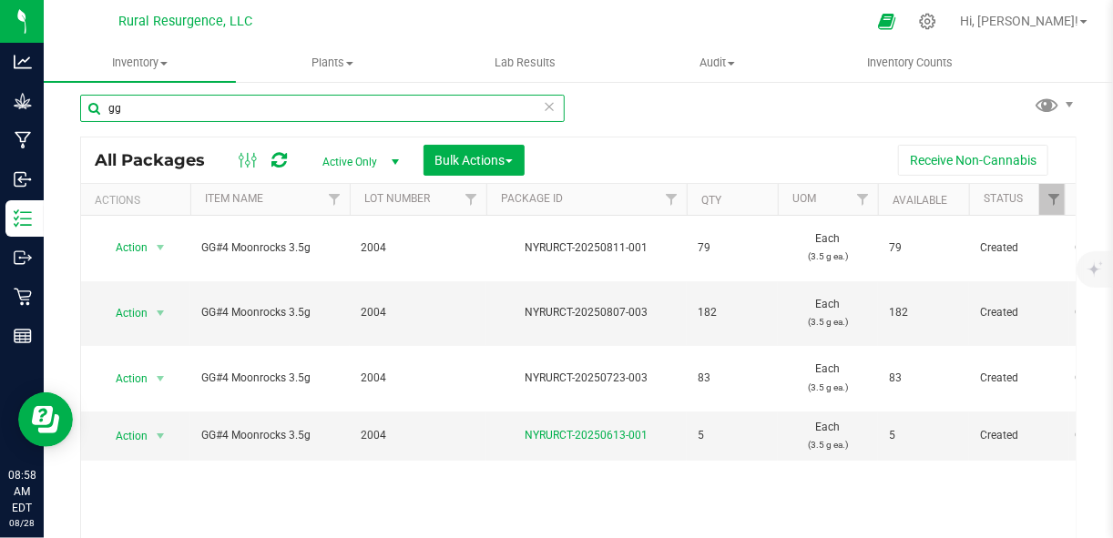
click at [348, 117] on input "gg" at bounding box center [322, 108] width 484 height 27
type input "moon"
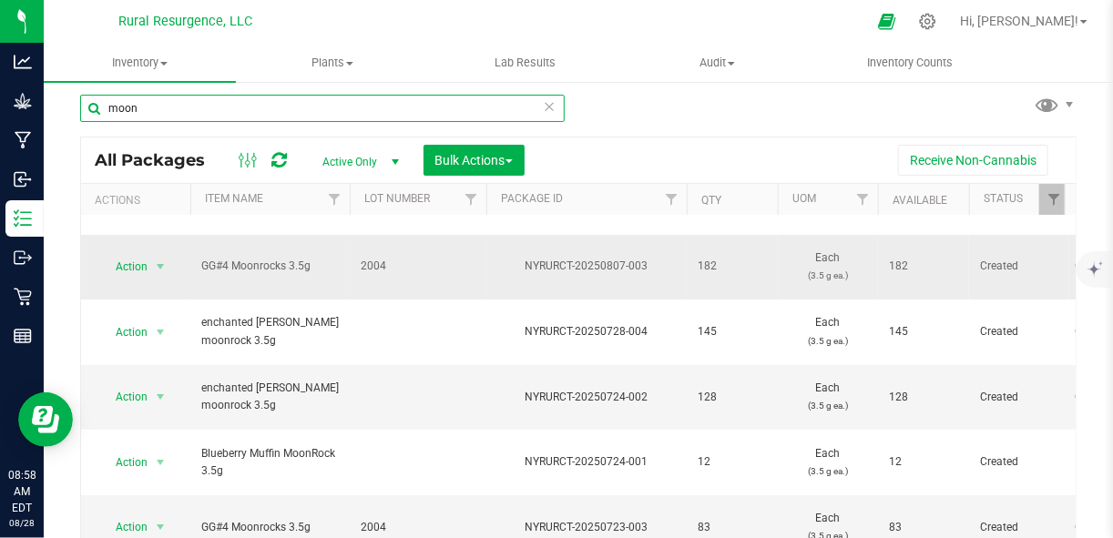
scroll to position [49, 0]
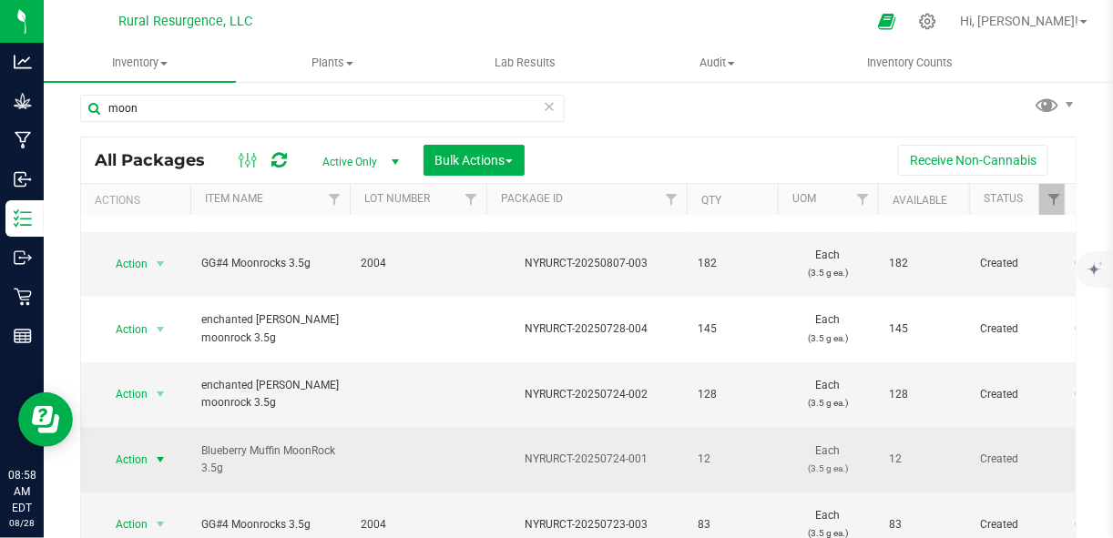
click at [157, 457] on span "select" at bounding box center [160, 460] width 15 height 15
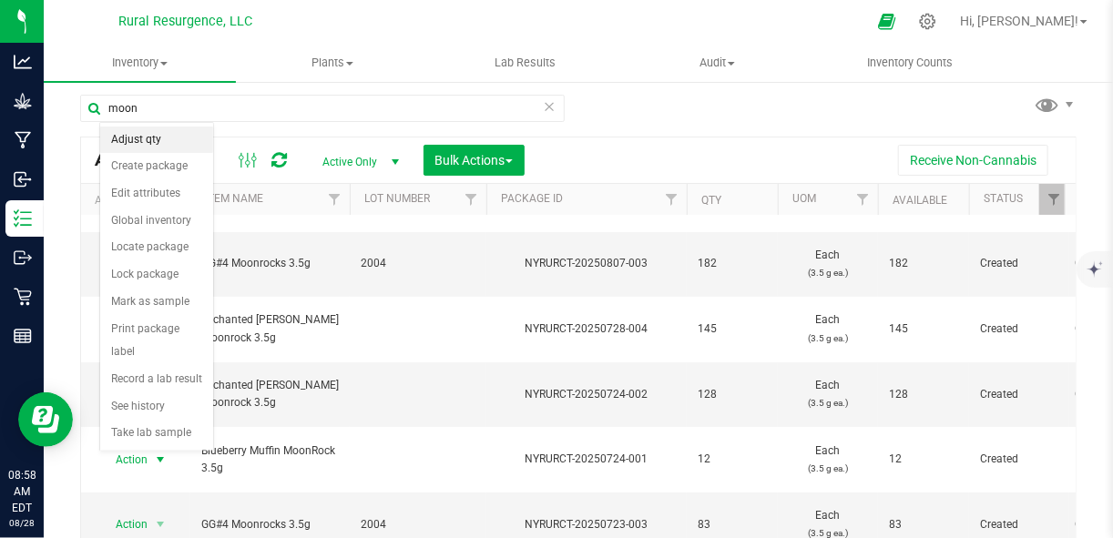
click at [169, 132] on li "Adjust qty" at bounding box center [156, 140] width 113 height 27
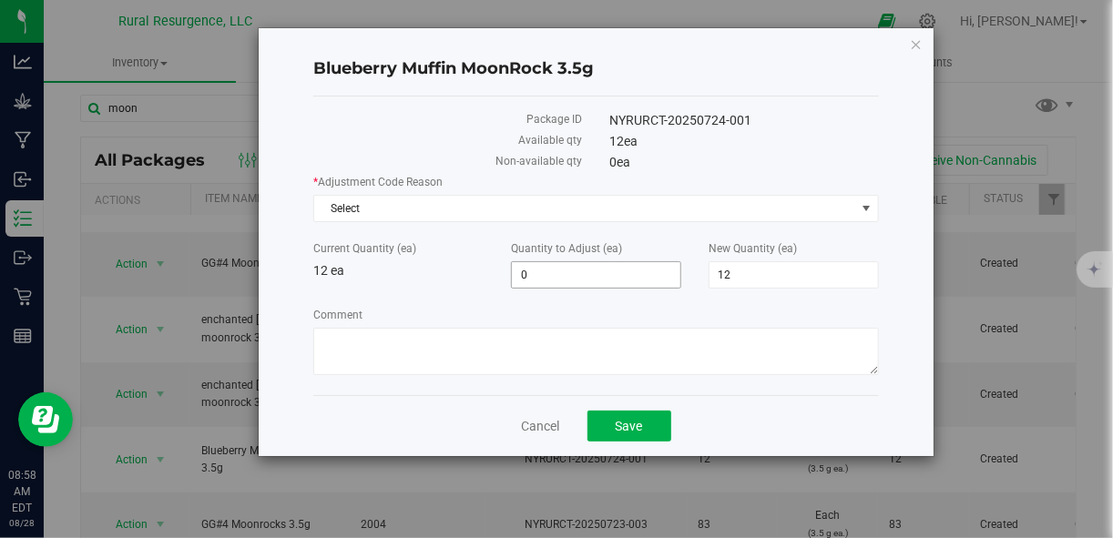
click at [592, 274] on span "0 0" at bounding box center [596, 274] width 170 height 27
click at [592, 274] on input "0" at bounding box center [596, 274] width 168 height 25
type input "-1"
type input "11"
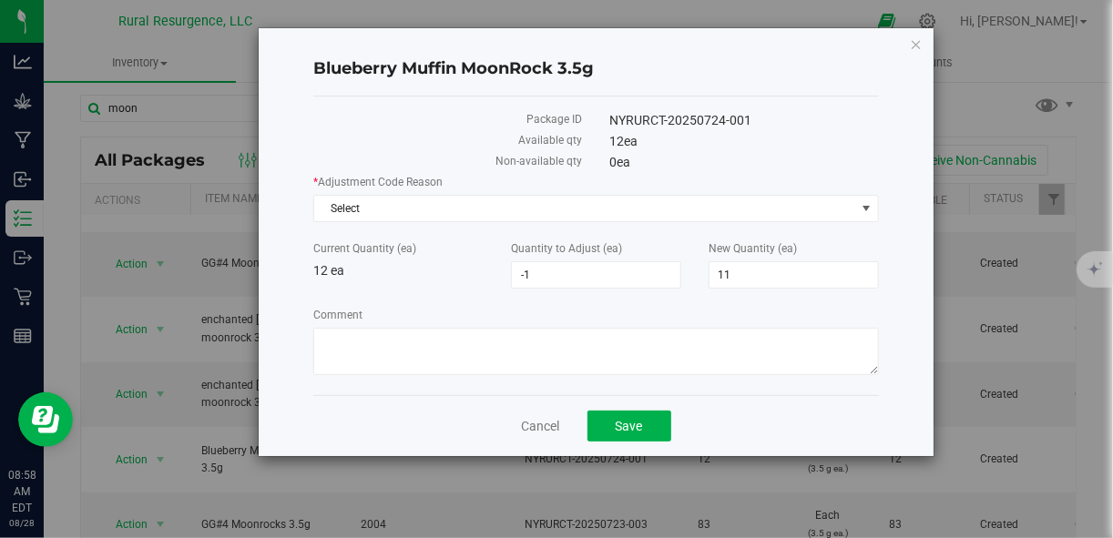
click at [797, 300] on div "* Adjustment Code Reason Select Select Entry Error In-House Quality Control Moi…" at bounding box center [595, 277] width 565 height 207
click at [710, 208] on span "Select" at bounding box center [584, 208] width 540 height 25
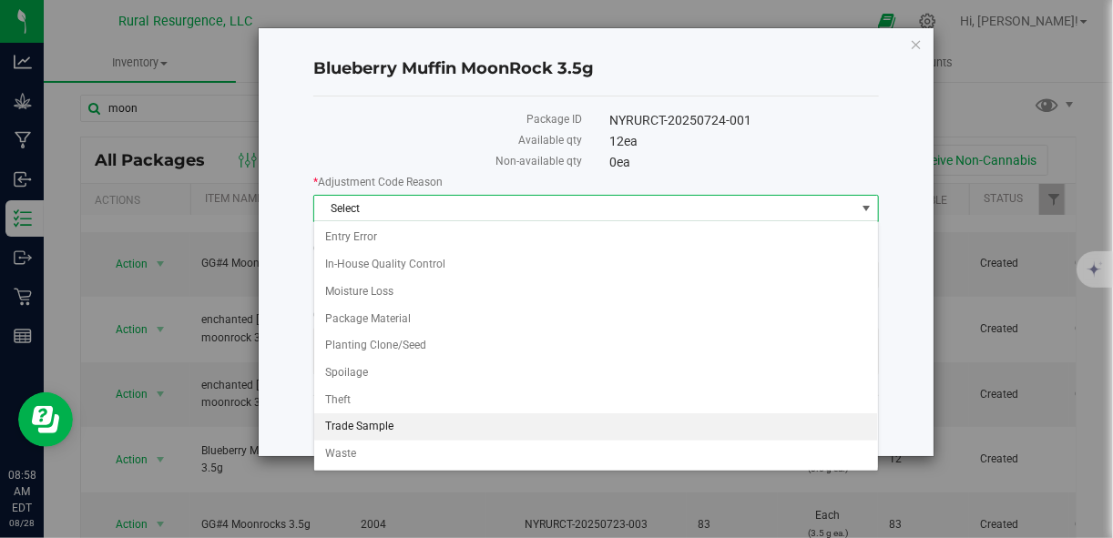
click at [528, 425] on li "Trade Sample" at bounding box center [596, 426] width 564 height 27
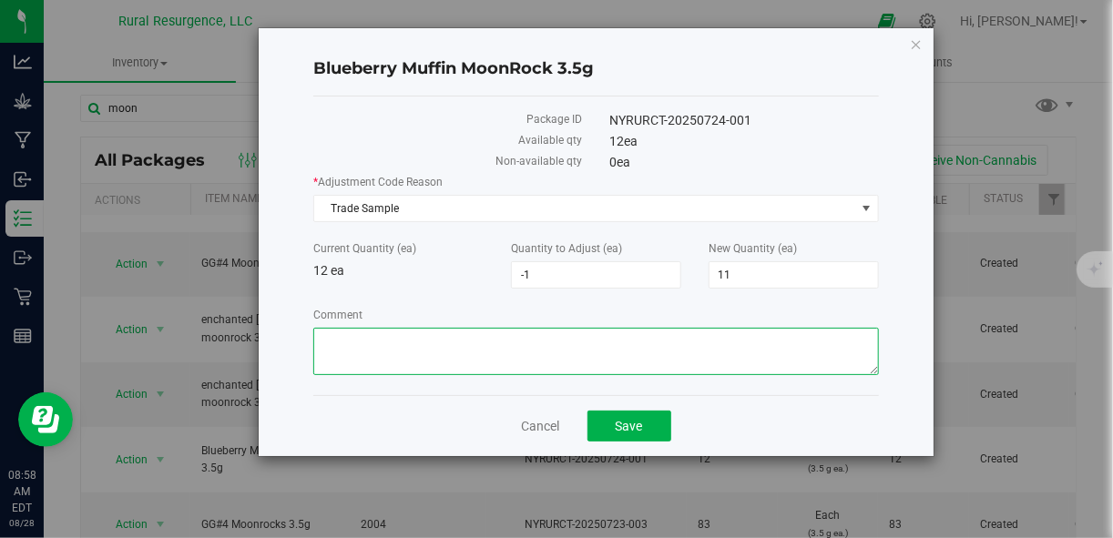
click at [540, 358] on textarea "Comment" at bounding box center [595, 351] width 565 height 47
type textarea "bison"
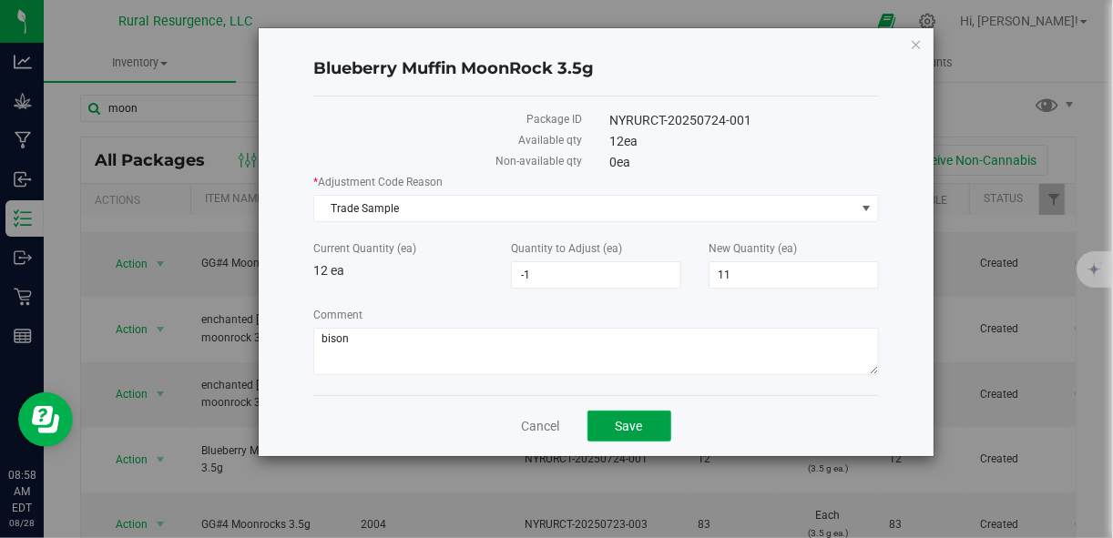
click at [634, 424] on span "Save" at bounding box center [629, 426] width 27 height 15
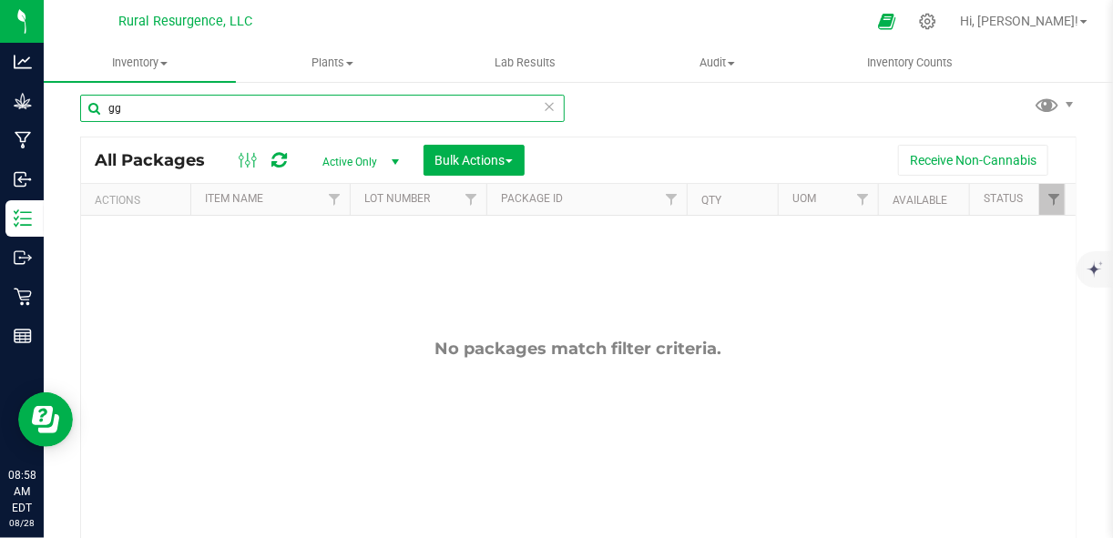
click at [402, 112] on input "gg" at bounding box center [322, 108] width 484 height 27
type input "moon"
click at [477, 121] on input "moon" at bounding box center [322, 108] width 484 height 27
click at [471, 104] on input "moon" at bounding box center [322, 108] width 484 height 27
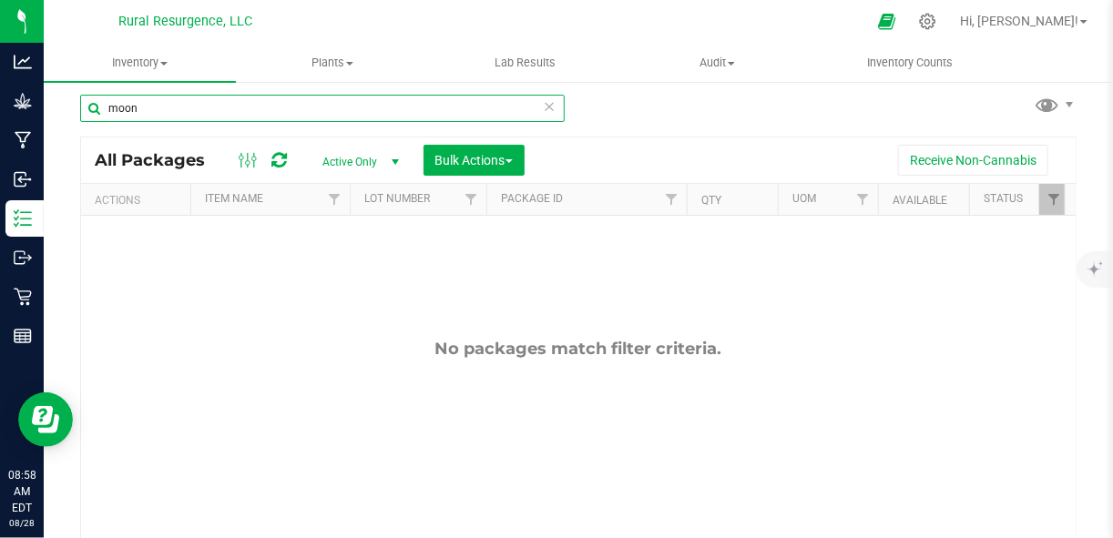
click at [471, 104] on input "moon" at bounding box center [322, 108] width 484 height 27
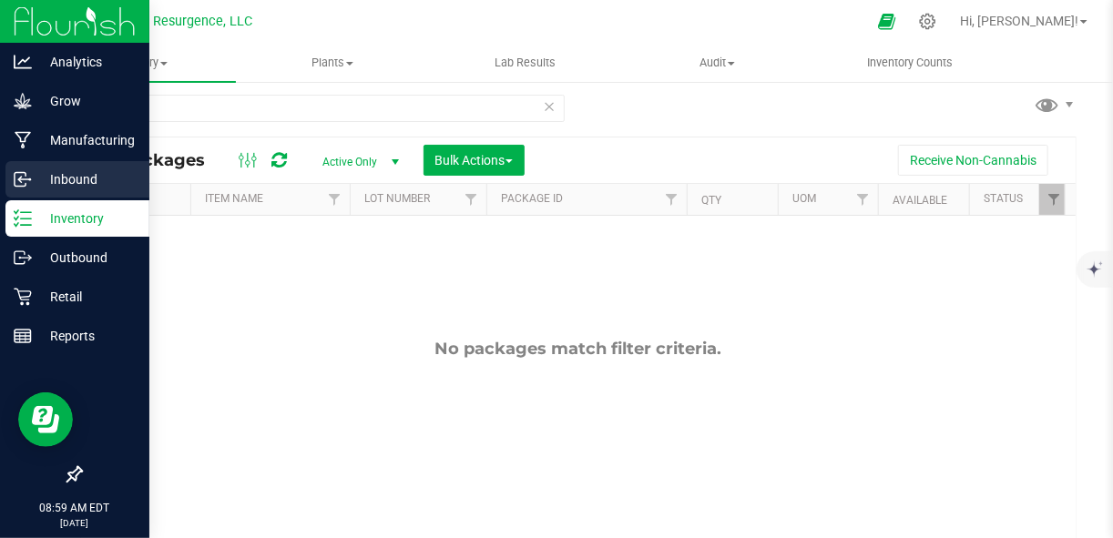
click at [48, 178] on p "Inbound" at bounding box center [86, 179] width 109 height 22
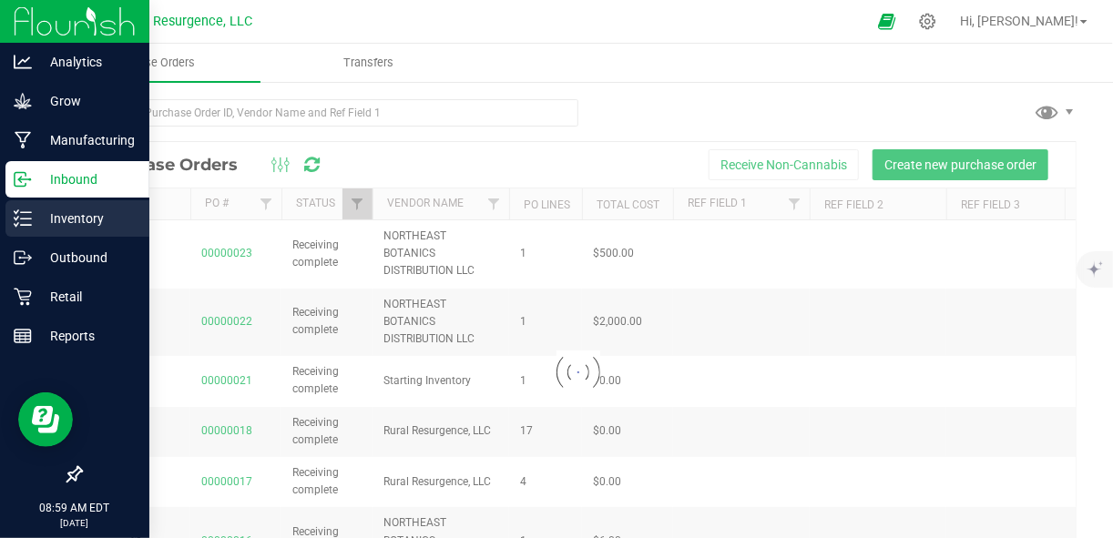
click at [68, 224] on p "Inventory" at bounding box center [86, 219] width 109 height 22
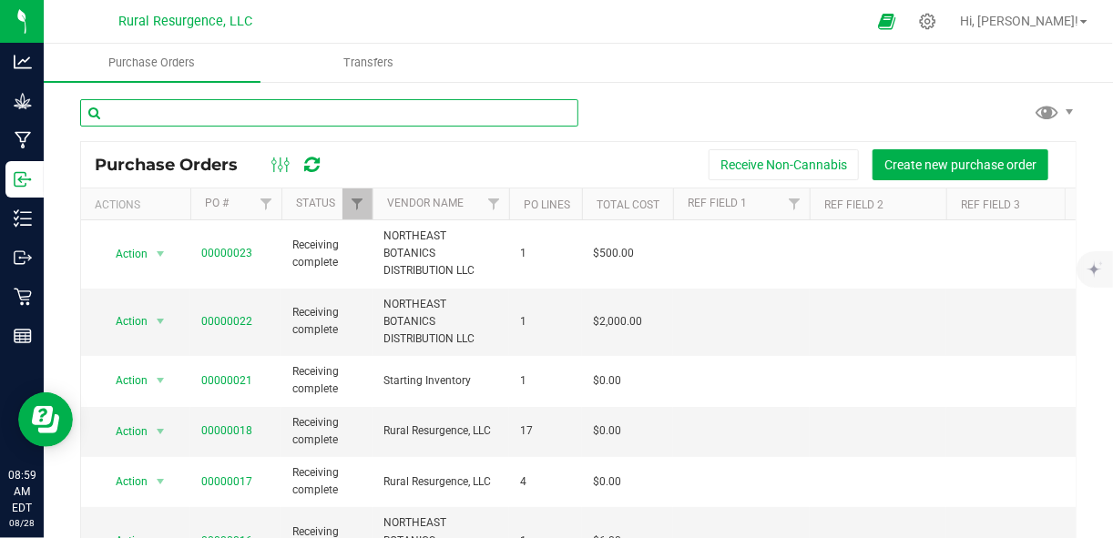
click at [276, 117] on input "text" at bounding box center [329, 112] width 498 height 27
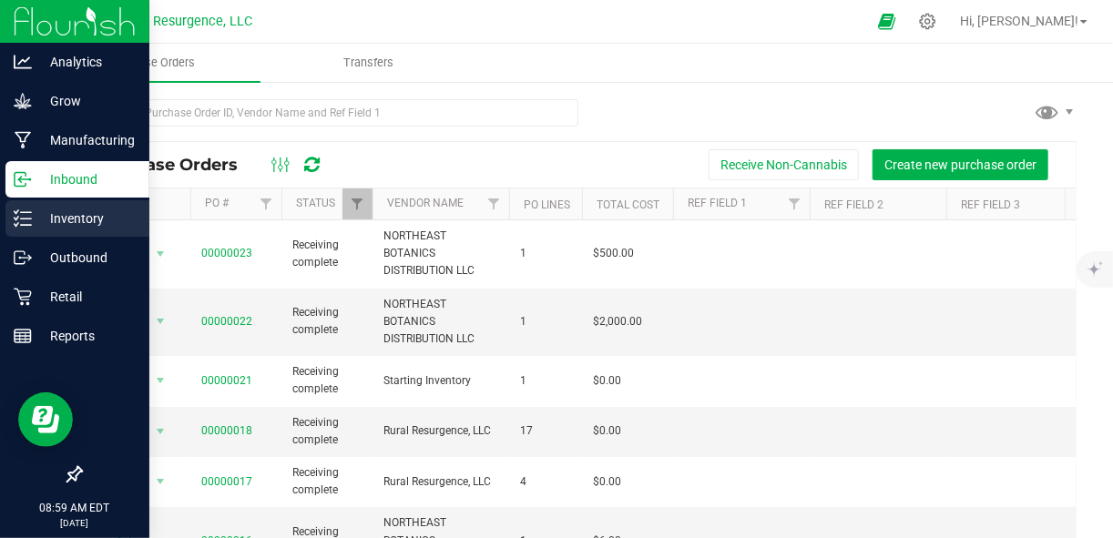
click at [21, 209] on icon at bounding box center [23, 218] width 18 height 18
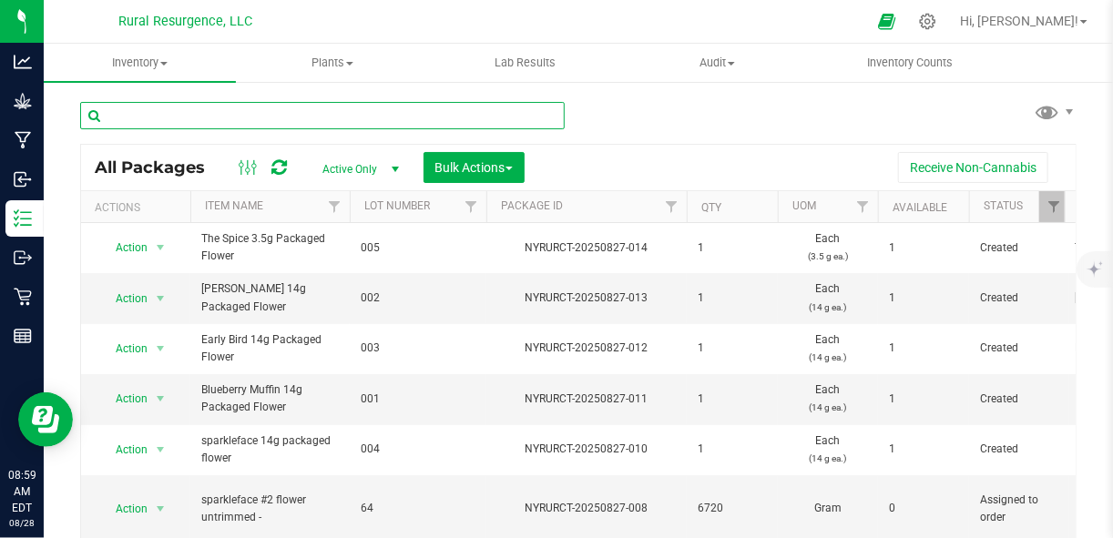
click at [271, 120] on input "text" at bounding box center [322, 115] width 484 height 27
type input "moon"
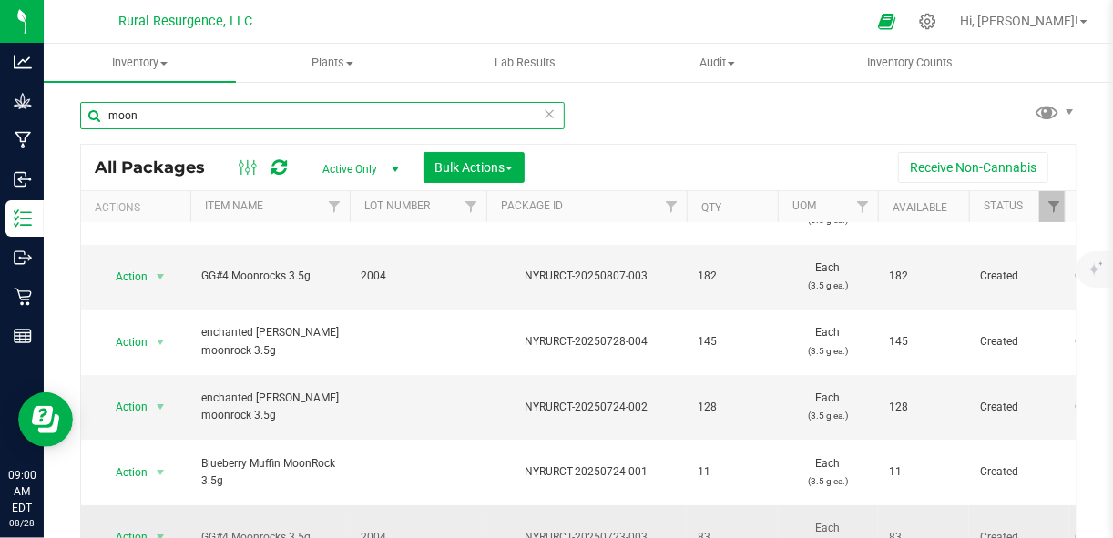
scroll to position [42, 0]
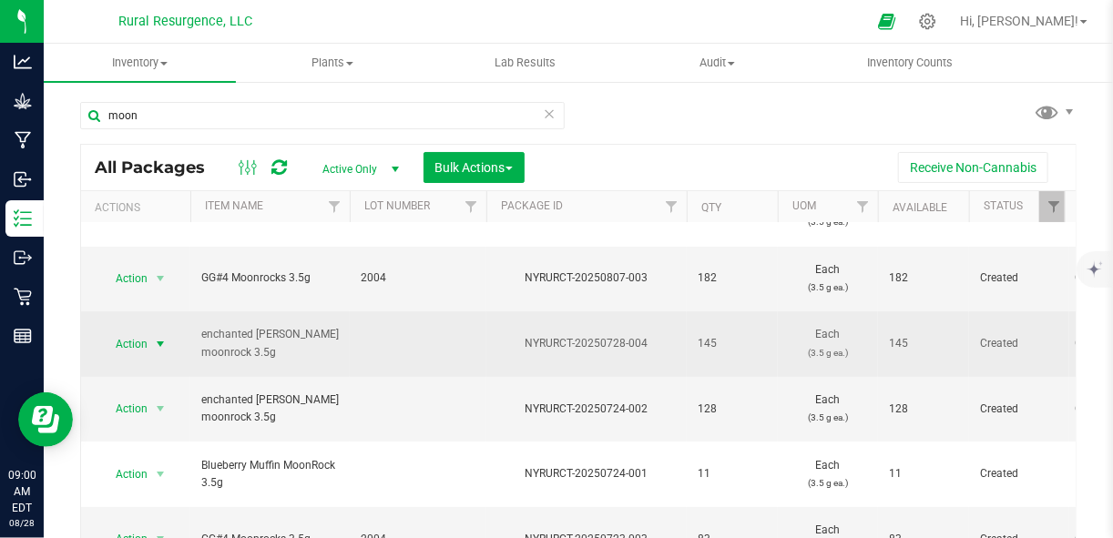
click at [157, 341] on span "select" at bounding box center [160, 344] width 15 height 15
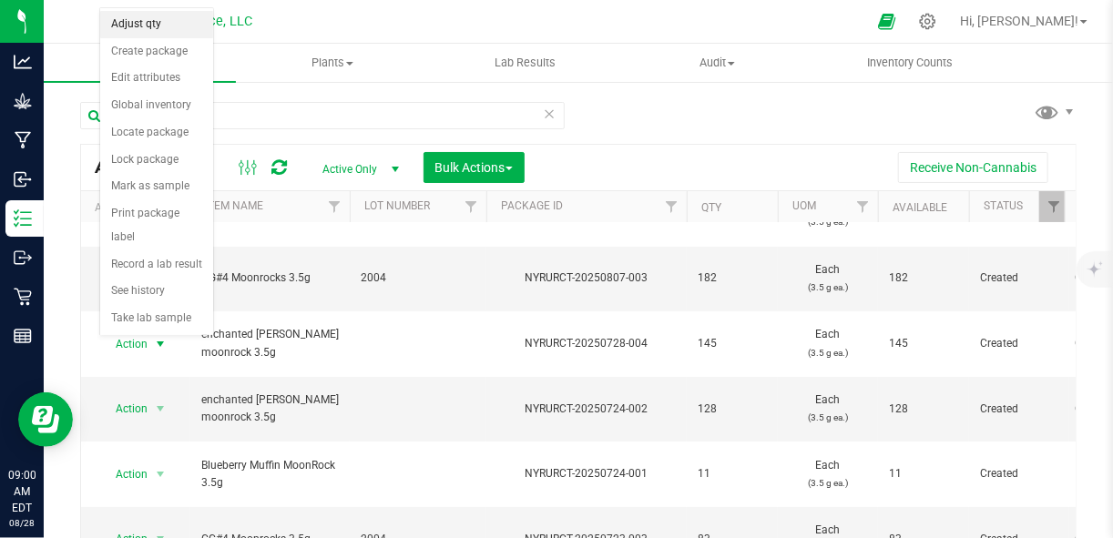
click at [180, 31] on li "Adjust qty" at bounding box center [156, 24] width 113 height 27
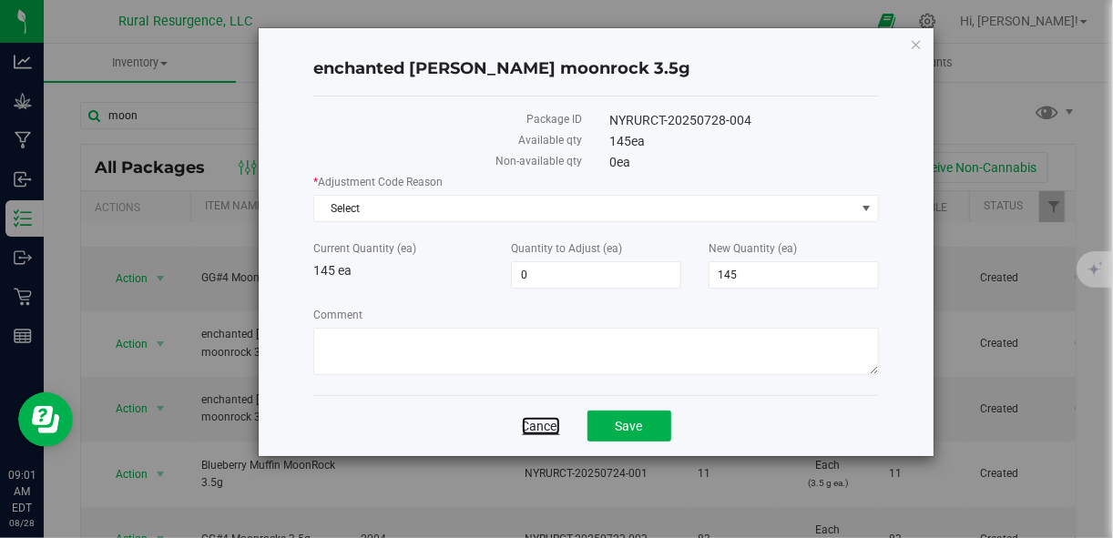
click at [546, 417] on link "Cancel" at bounding box center [541, 426] width 38 height 18
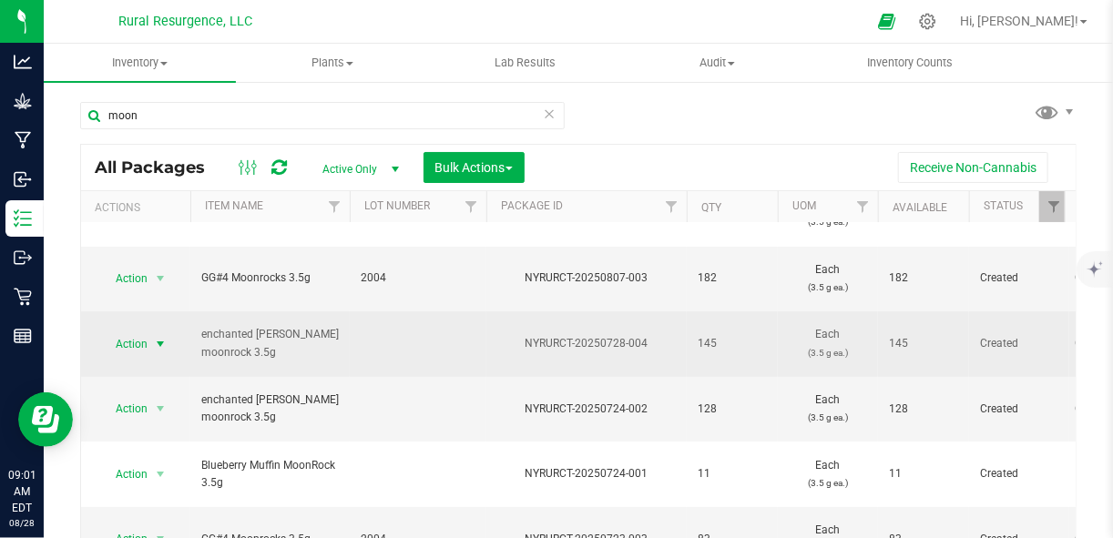
click at [161, 337] on span "select" at bounding box center [160, 344] width 15 height 15
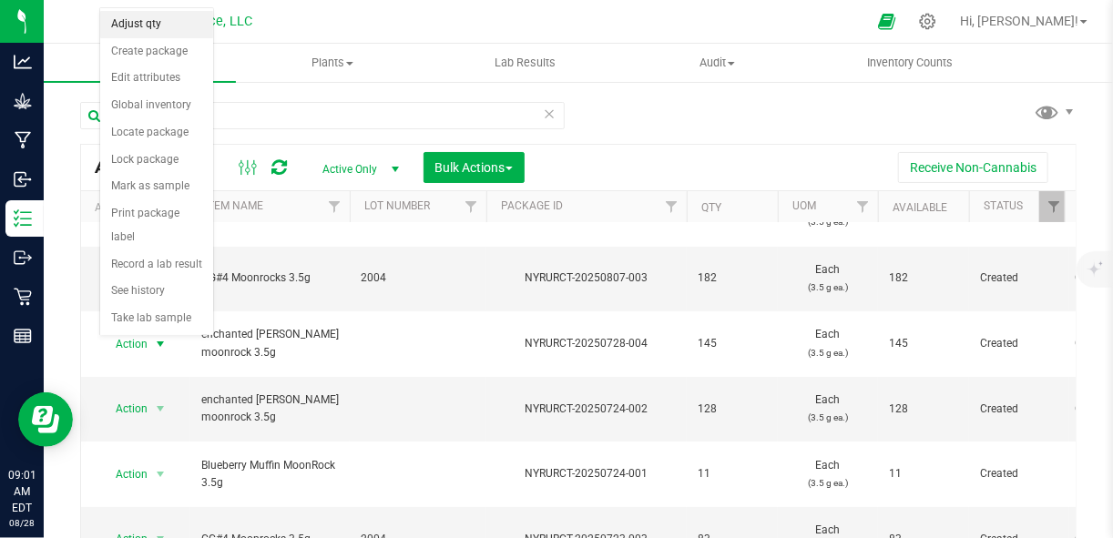
click at [172, 21] on li "Adjust qty" at bounding box center [156, 24] width 113 height 27
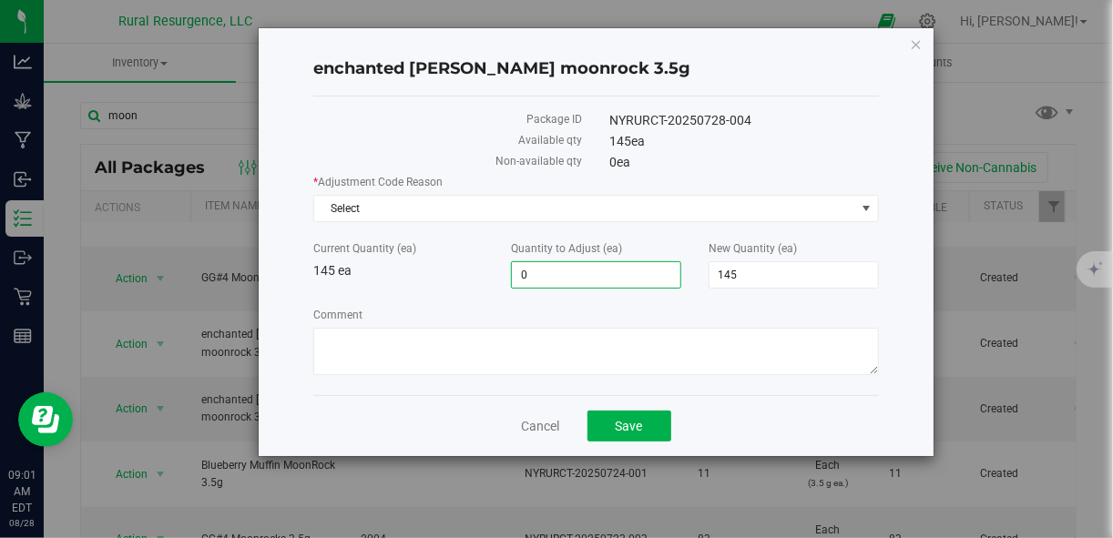
click at [562, 280] on span "0 0" at bounding box center [596, 274] width 170 height 27
click at [562, 280] on input "0" at bounding box center [596, 274] width 168 height 25
type input "-1"
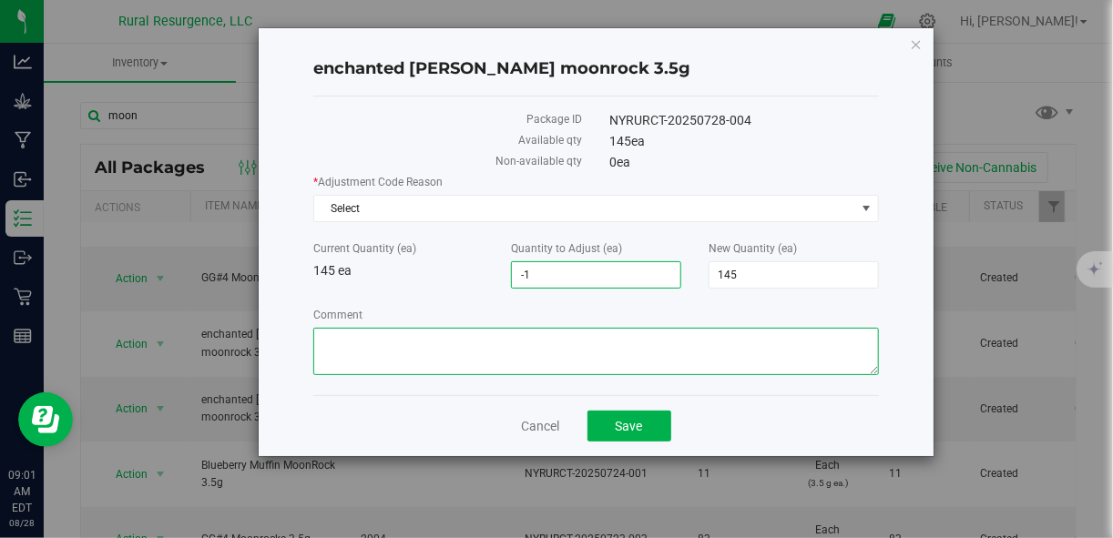
type input "-1"
type input "144"
click at [503, 357] on textarea "Comment" at bounding box center [595, 351] width 565 height 47
type textarea "bison"
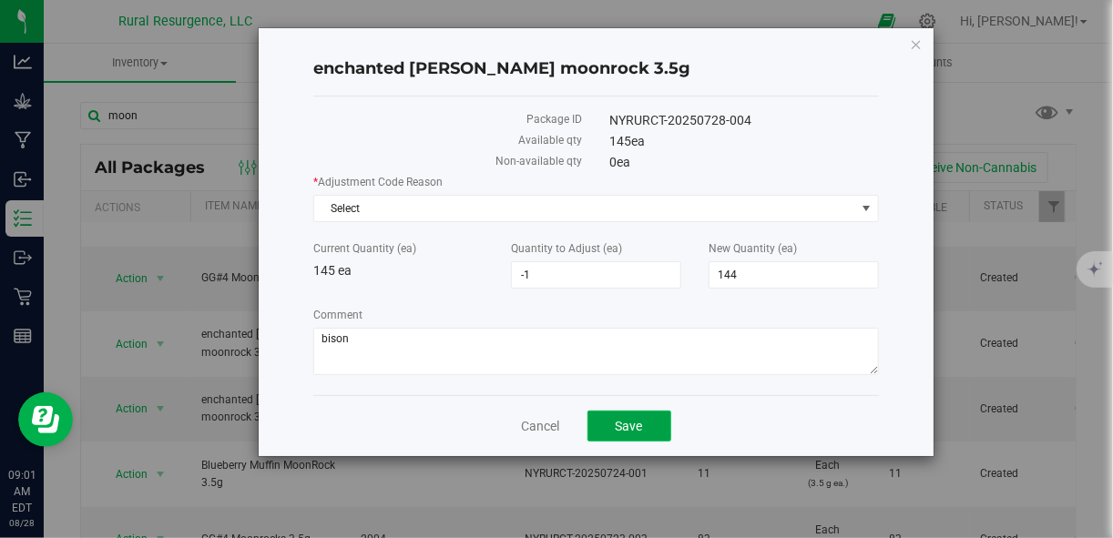
click at [665, 422] on button "Save" at bounding box center [629, 426] width 84 height 31
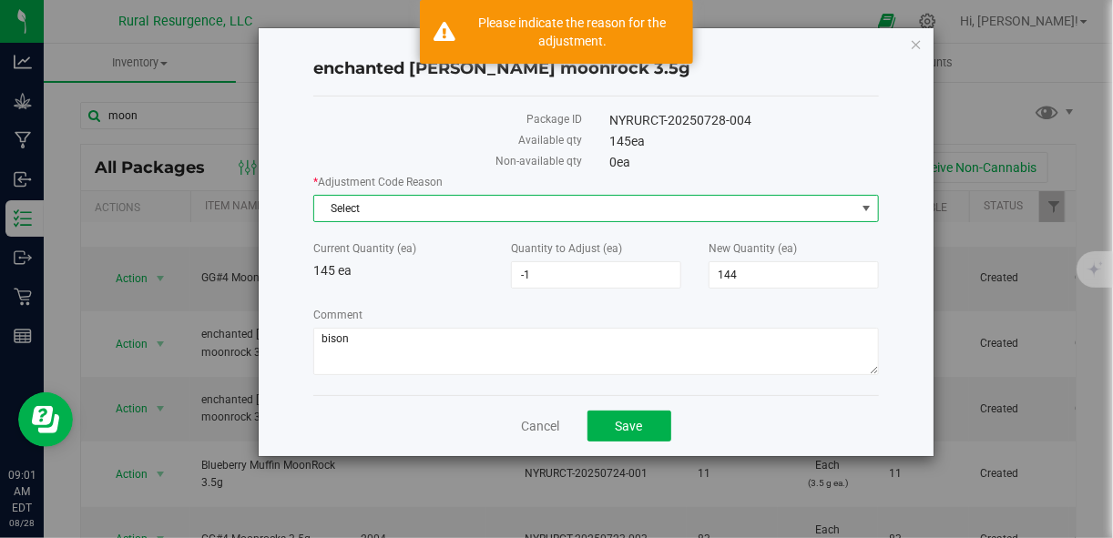
click at [715, 197] on span "Select" at bounding box center [584, 208] width 540 height 25
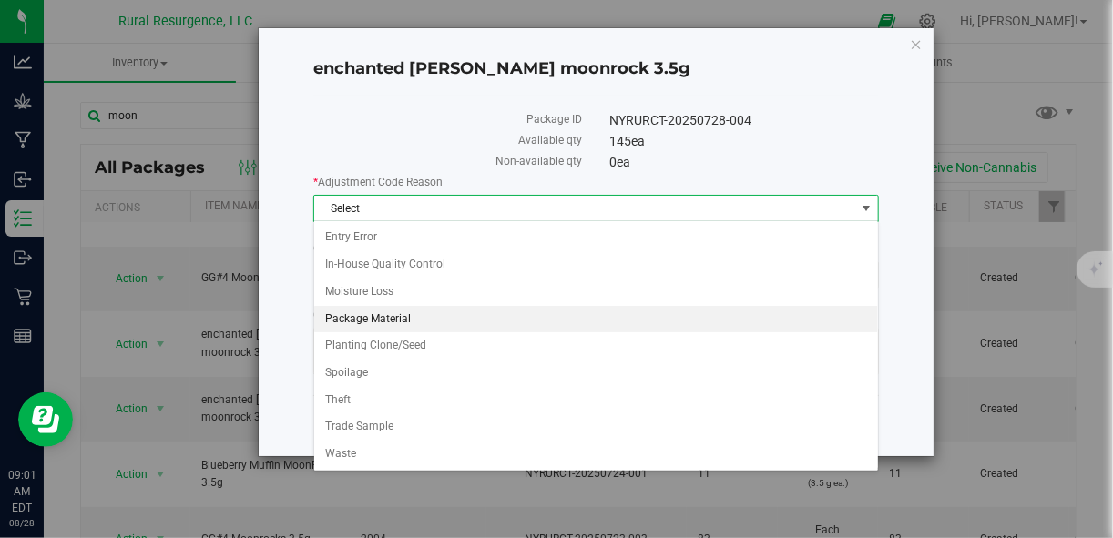
click at [627, 313] on li "Package Material" at bounding box center [596, 319] width 564 height 27
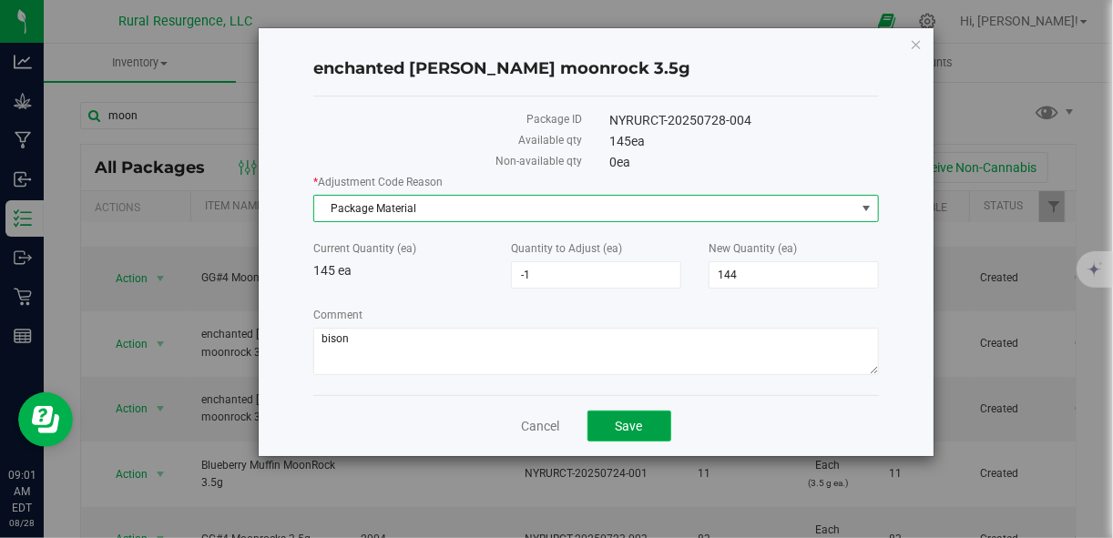
click at [641, 419] on span "Save" at bounding box center [629, 426] width 27 height 15
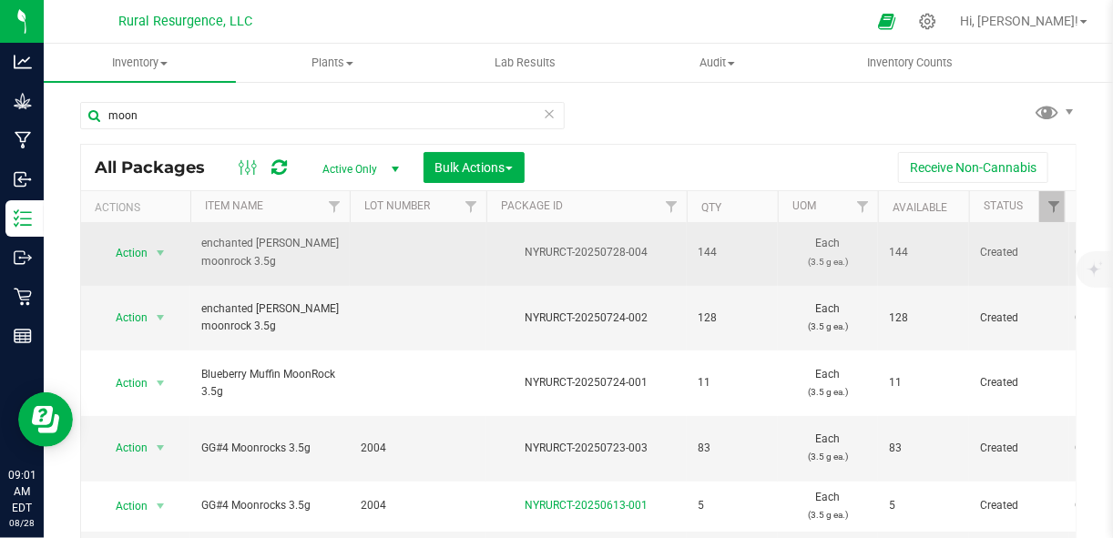
scroll to position [113, 0]
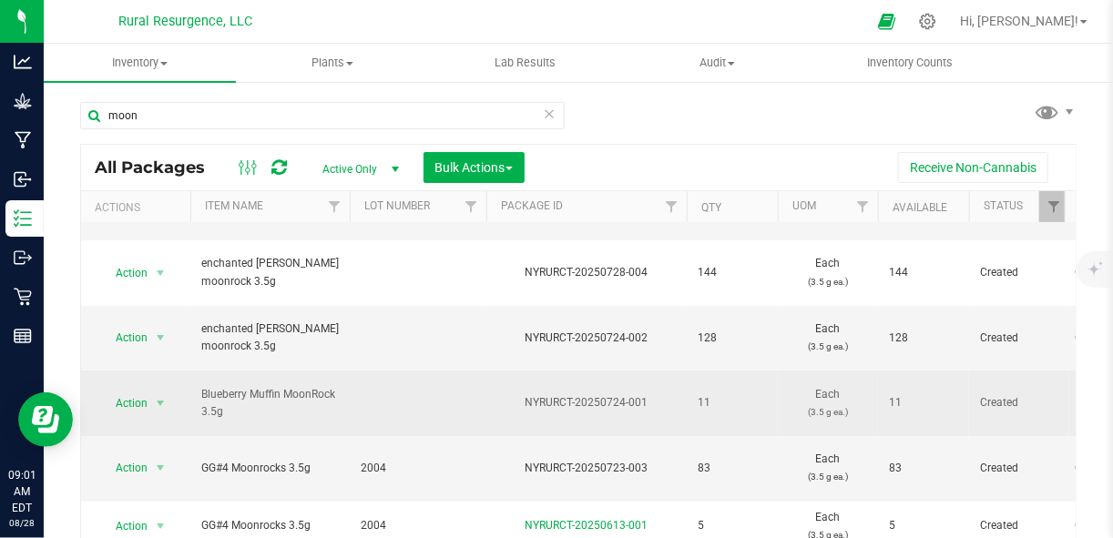
click at [400, 393] on td at bounding box center [418, 404] width 137 height 66
type input "2006"
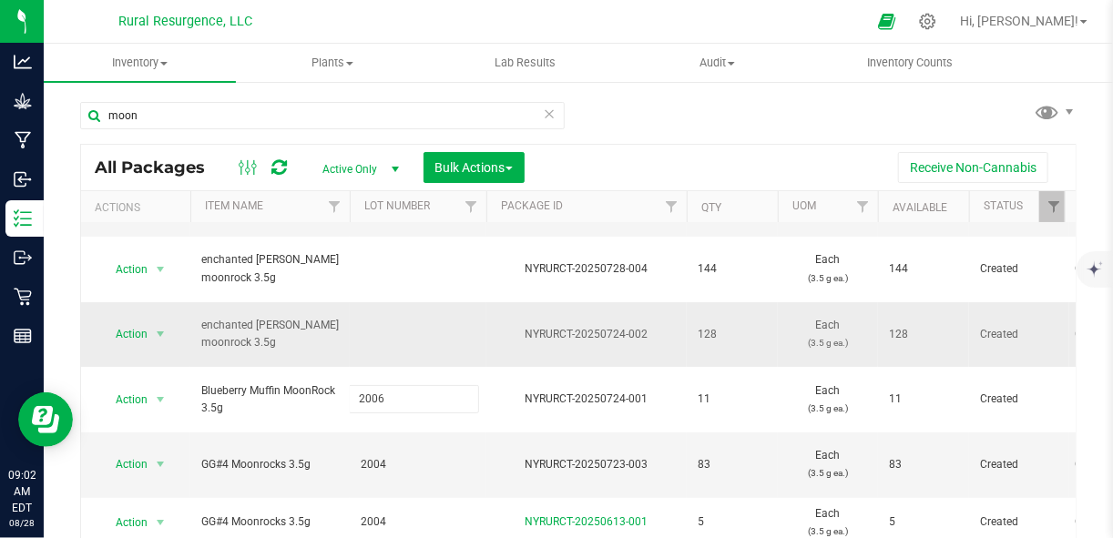
scroll to position [118, 0]
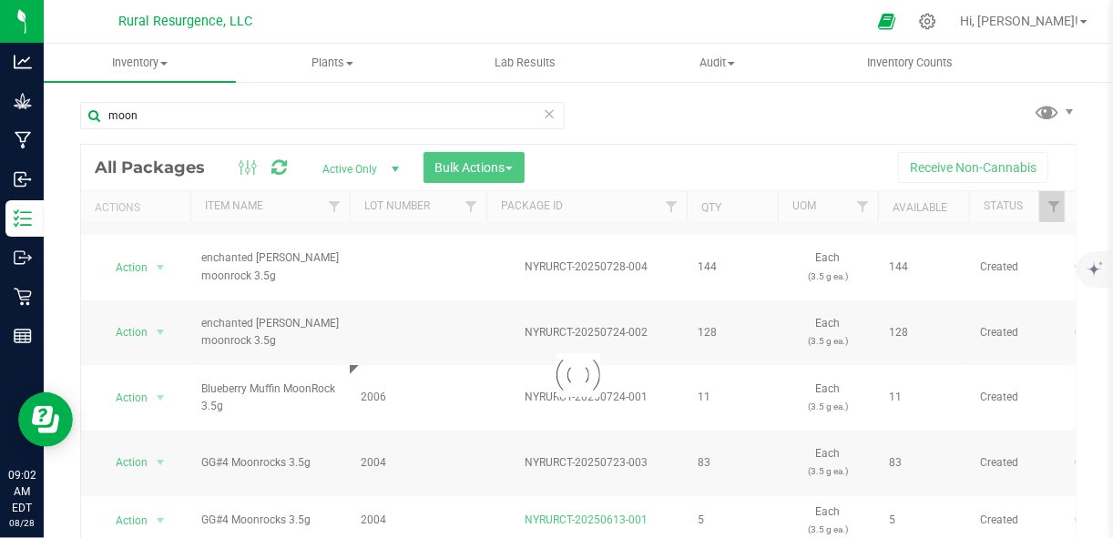
click at [383, 329] on div "Loading... All Packages Active Only Active Only Lab Samples Locked All Bulk Act…" at bounding box center [578, 375] width 996 height 463
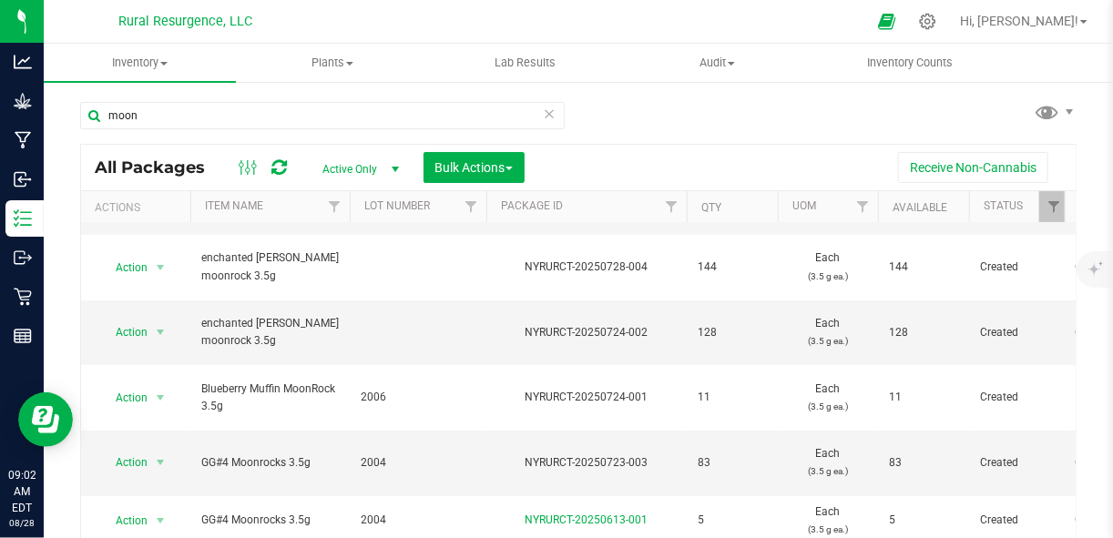
click at [383, 329] on td at bounding box center [418, 333] width 137 height 66
type input "420420"
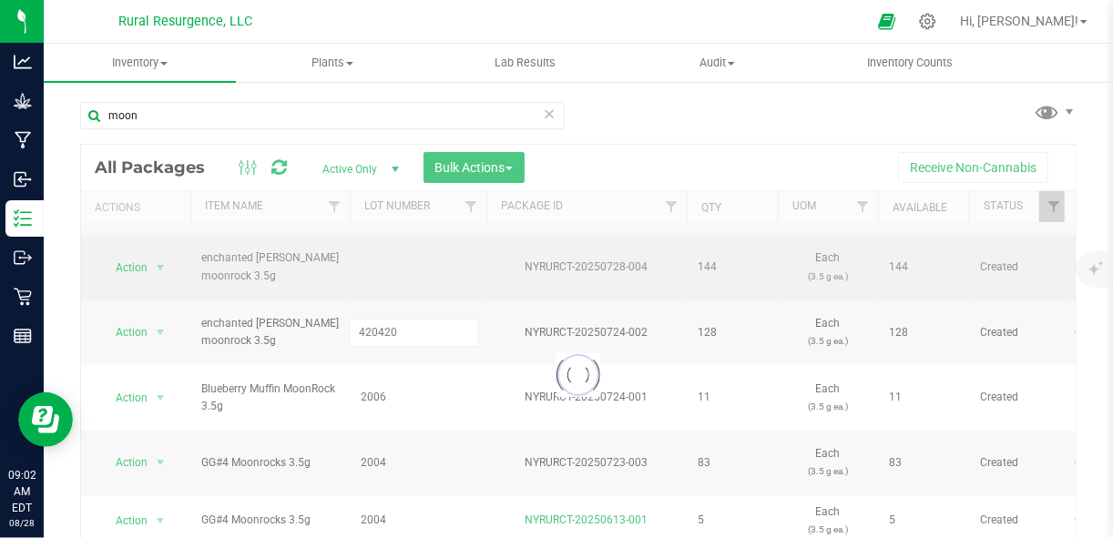
click at [361, 259] on div "Loading... All Packages Active Only Active Only Lab Samples Locked All Bulk Act…" at bounding box center [578, 375] width 996 height 463
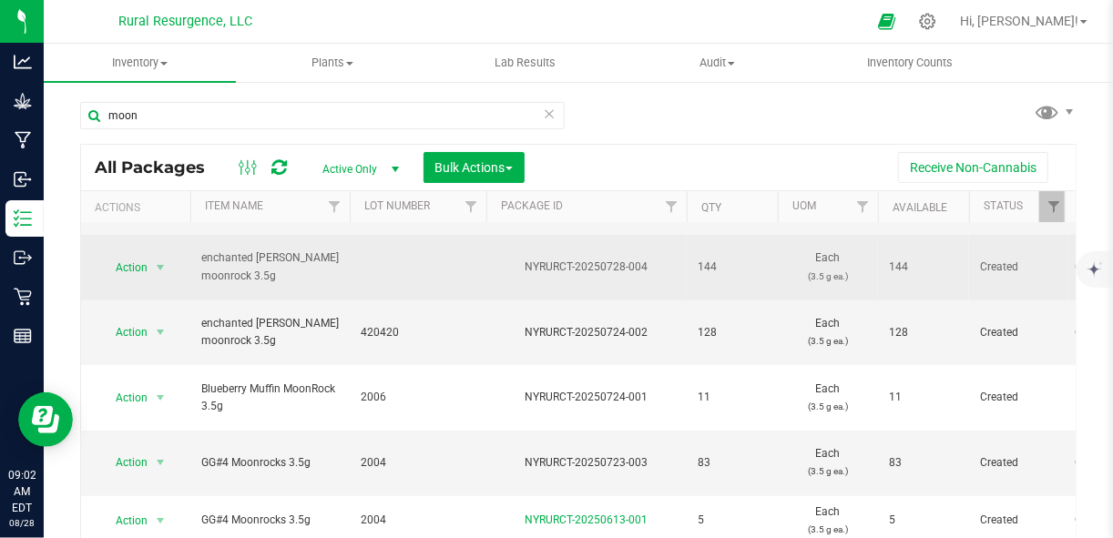
click at [367, 259] on td at bounding box center [418, 268] width 137 height 66
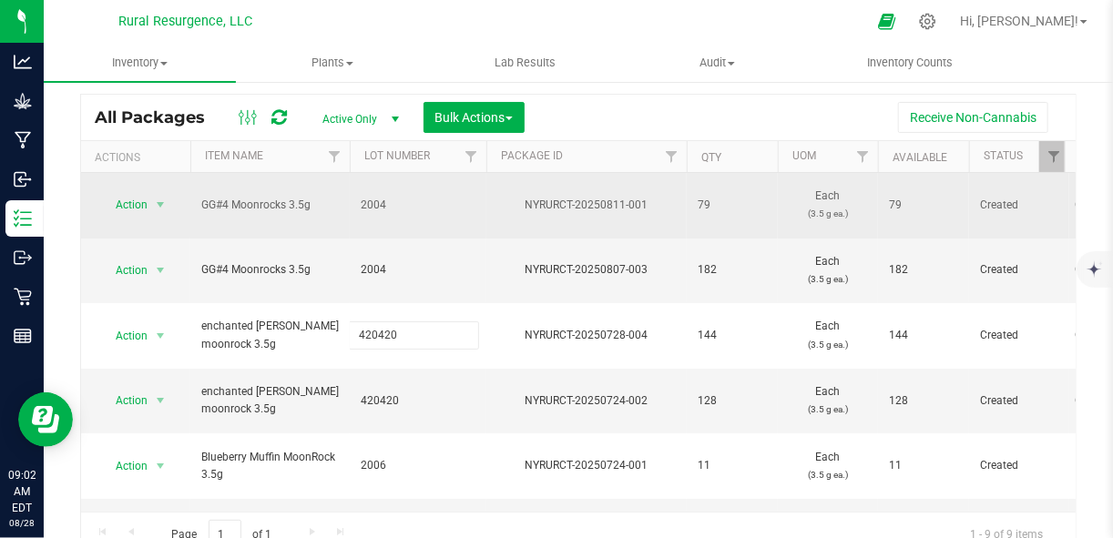
scroll to position [48, 0]
type input "420420"
click at [411, 195] on div "All Packages Active Only Active Only Lab Samples Locked All Bulk Actions Add to…" at bounding box center [578, 327] width 996 height 463
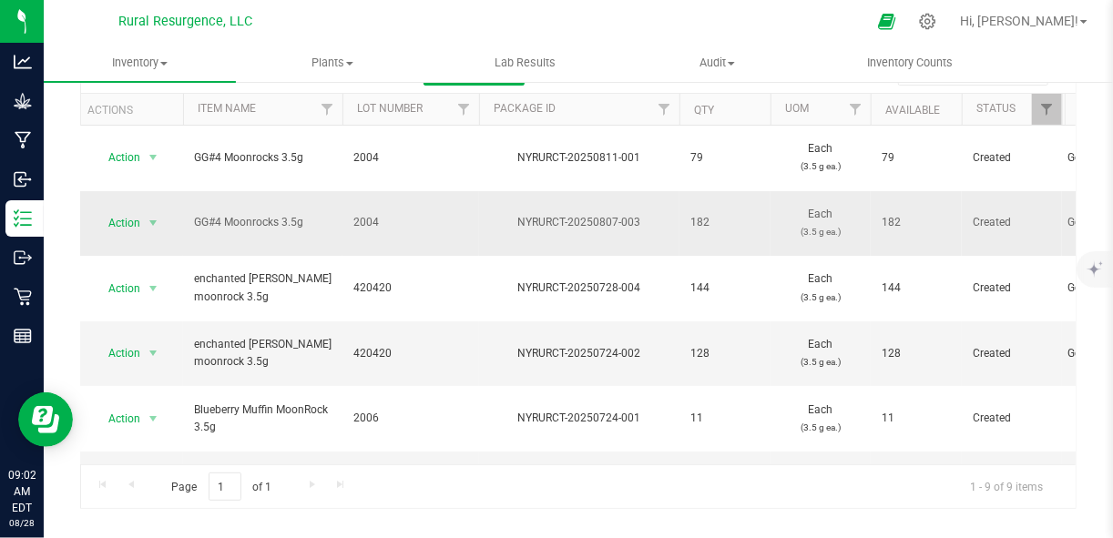
scroll to position [0, 0]
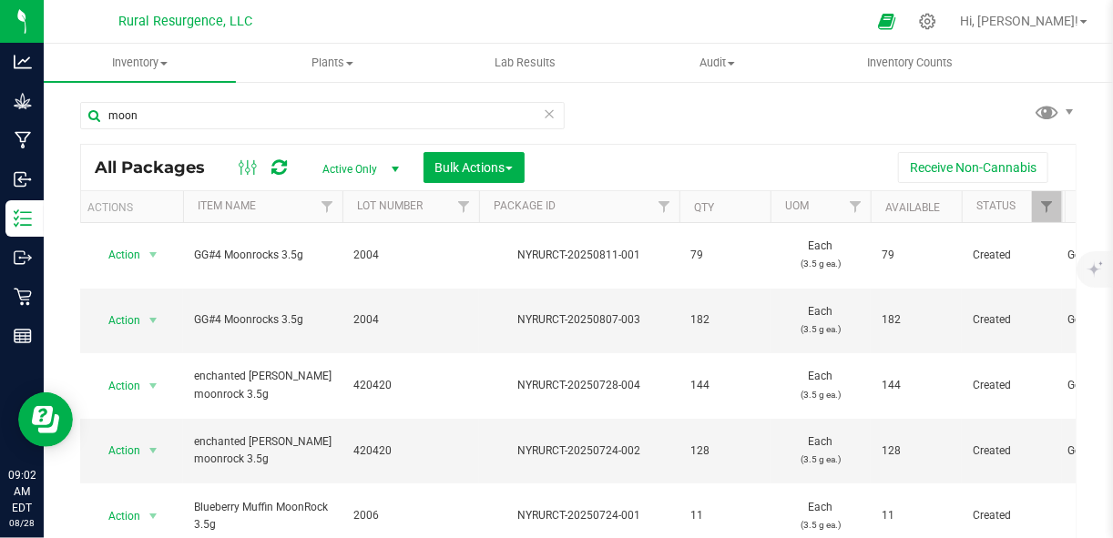
click at [384, 170] on span "select" at bounding box center [394, 169] width 23 height 25
click at [330, 277] on li "All" at bounding box center [356, 280] width 98 height 27
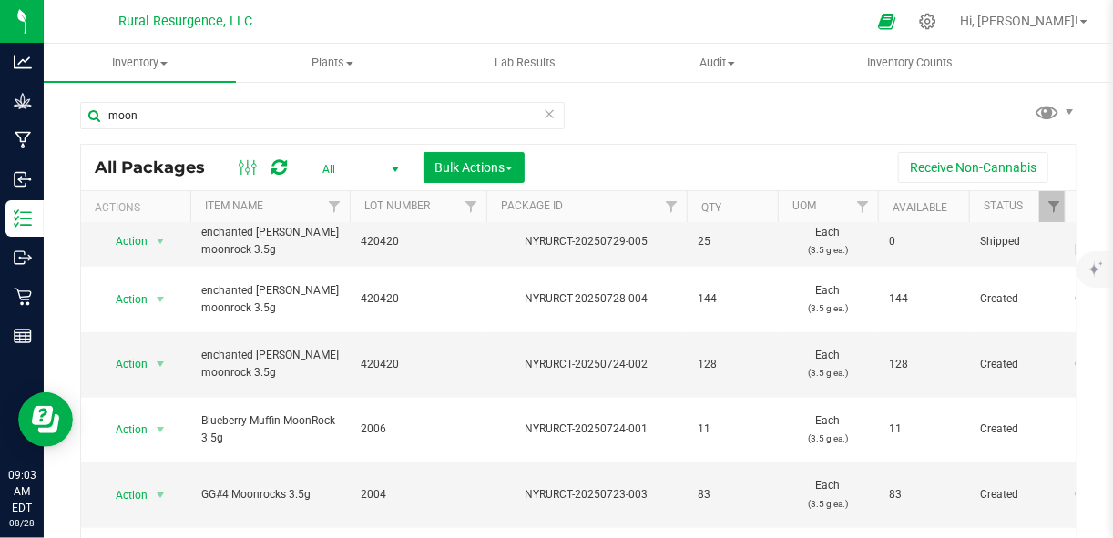
scroll to position [492, 0]
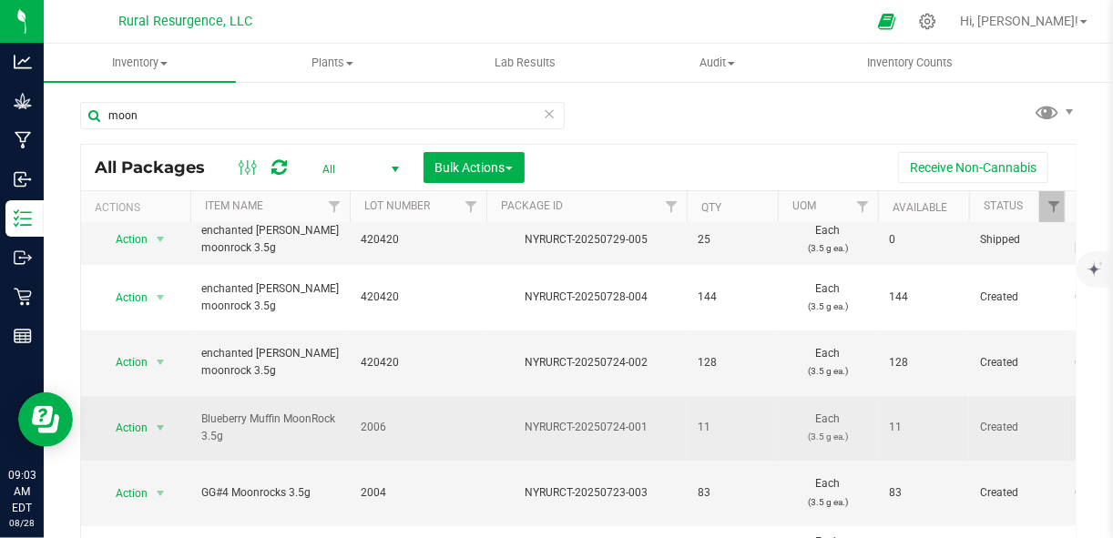
click at [368, 419] on span "2006" at bounding box center [418, 427] width 115 height 17
click at [369, 420] on input "2006" at bounding box center [414, 427] width 130 height 28
type input "42067"
click at [372, 392] on div "All Packages All Active Only Lab Samples Locked All Bulk Actions Add to manufac…" at bounding box center [578, 375] width 996 height 463
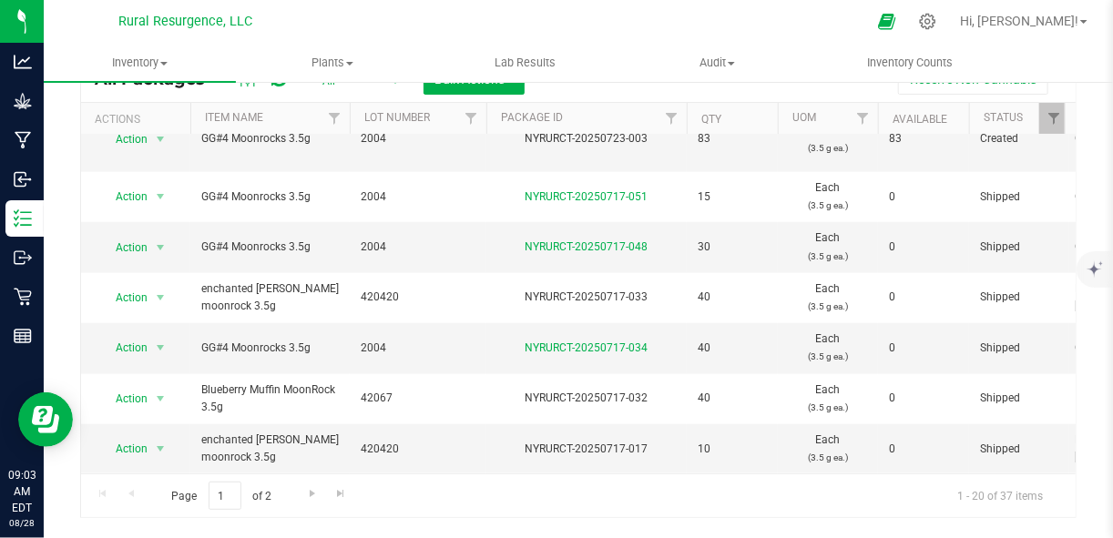
scroll to position [93, 0]
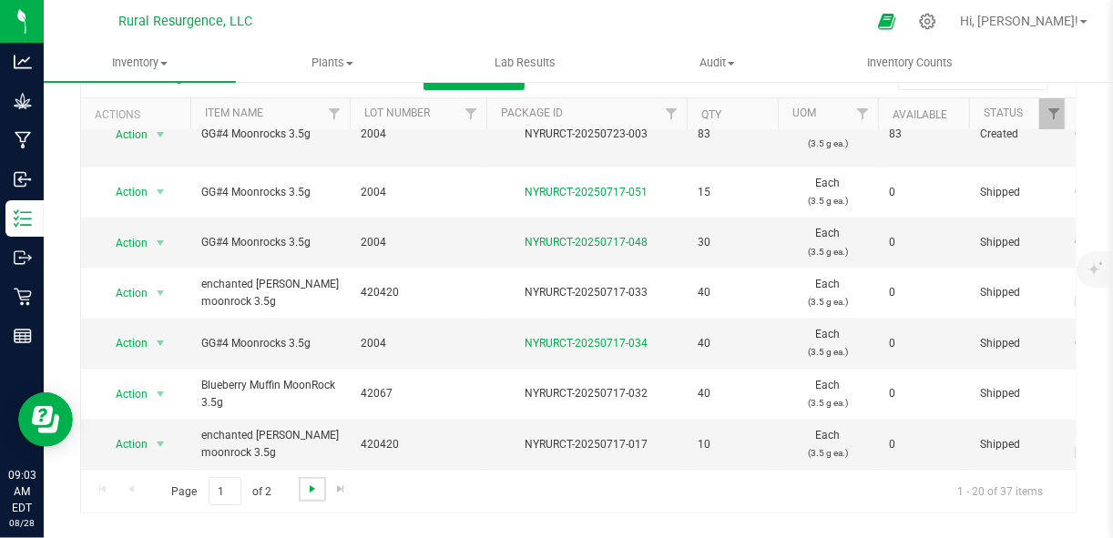
click at [313, 483] on span "Go to the next page" at bounding box center [312, 489] width 15 height 15
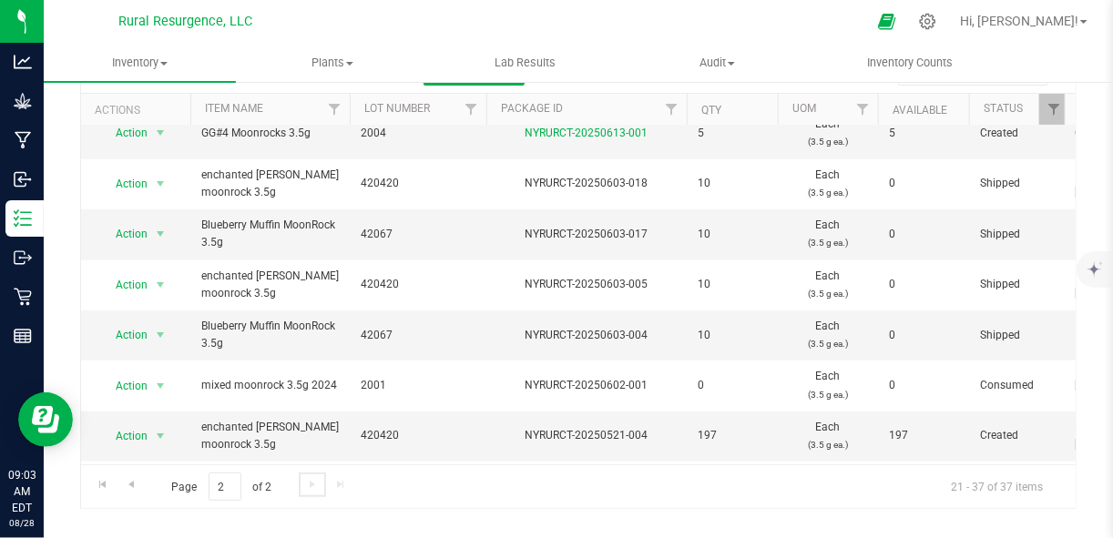
scroll to position [97, 0]
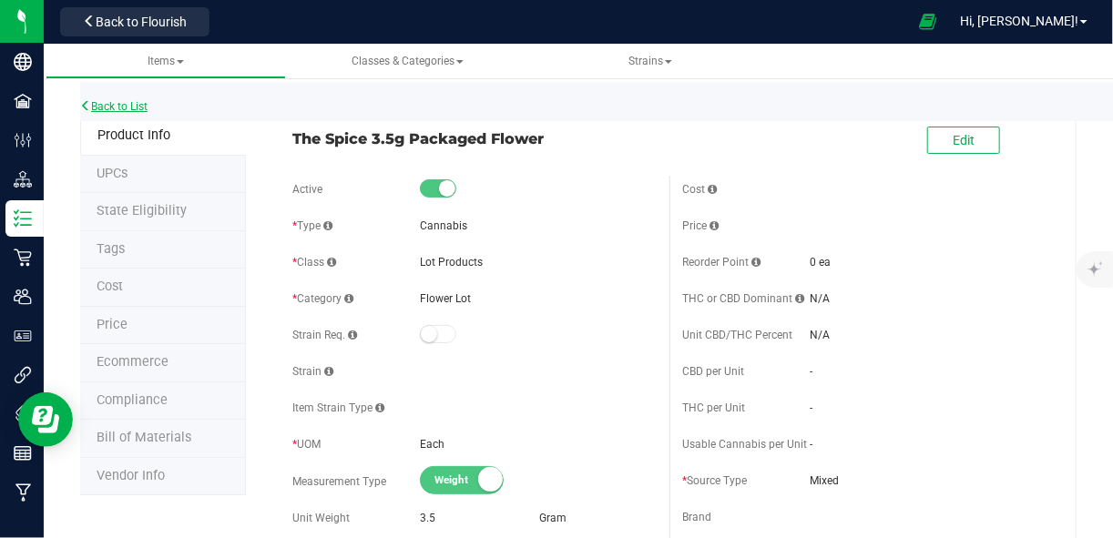
click at [140, 102] on link "Back to List" at bounding box center [113, 106] width 67 height 13
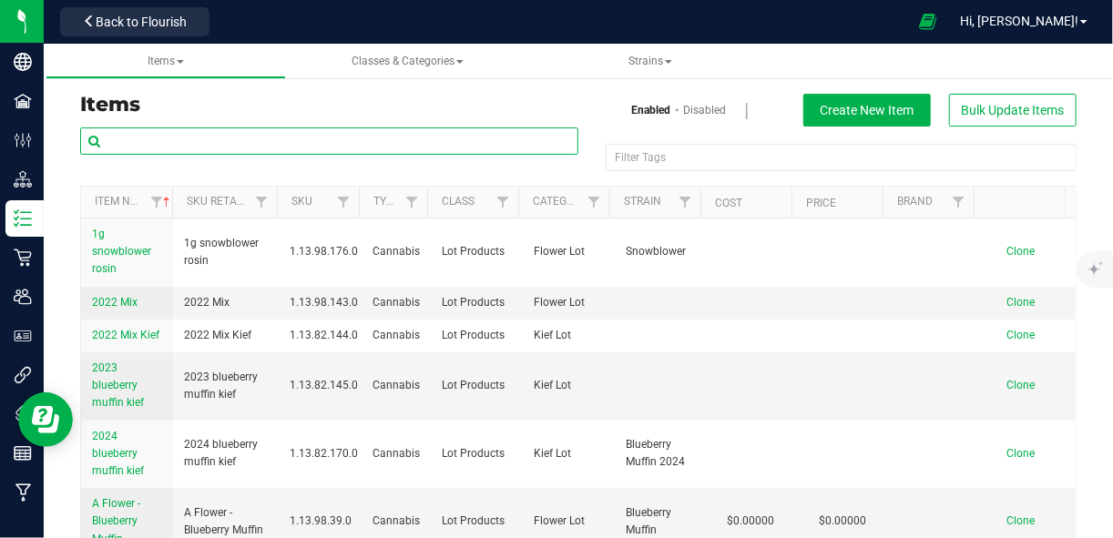
click at [313, 152] on input "text" at bounding box center [329, 140] width 498 height 27
type input "mixed"
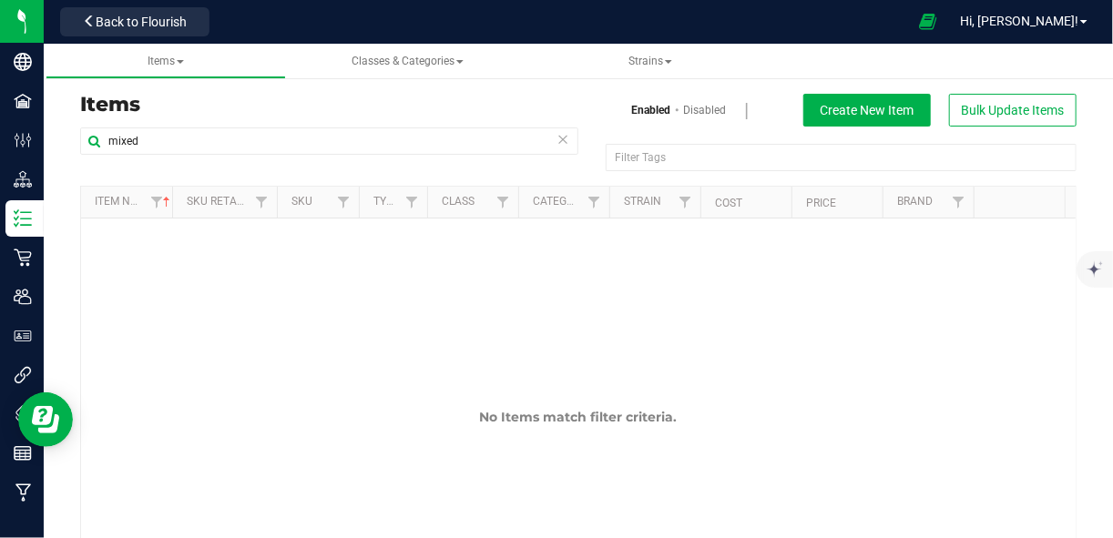
click at [702, 110] on link "Disabled" at bounding box center [704, 110] width 43 height 16
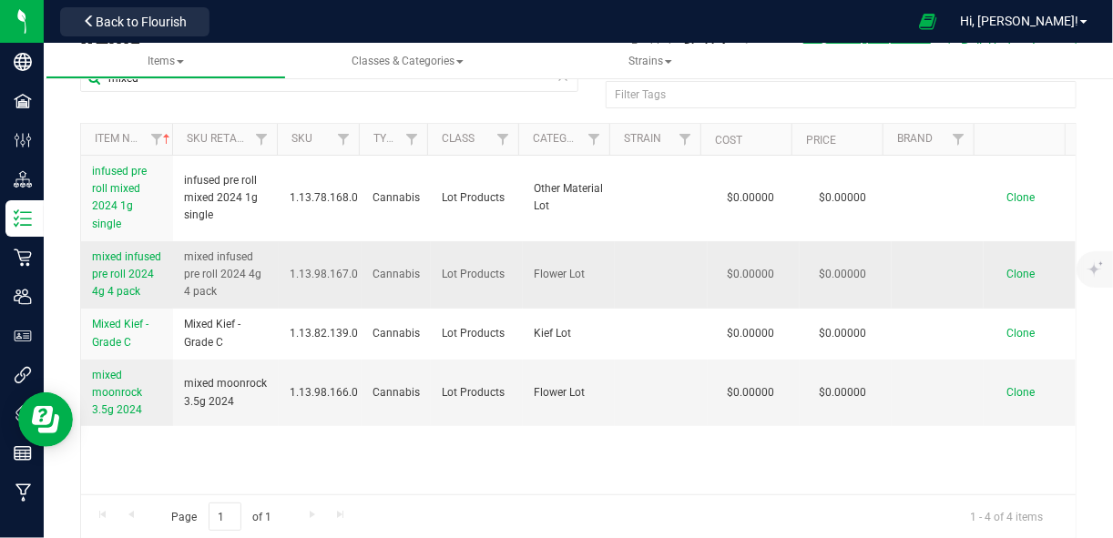
scroll to position [80, 0]
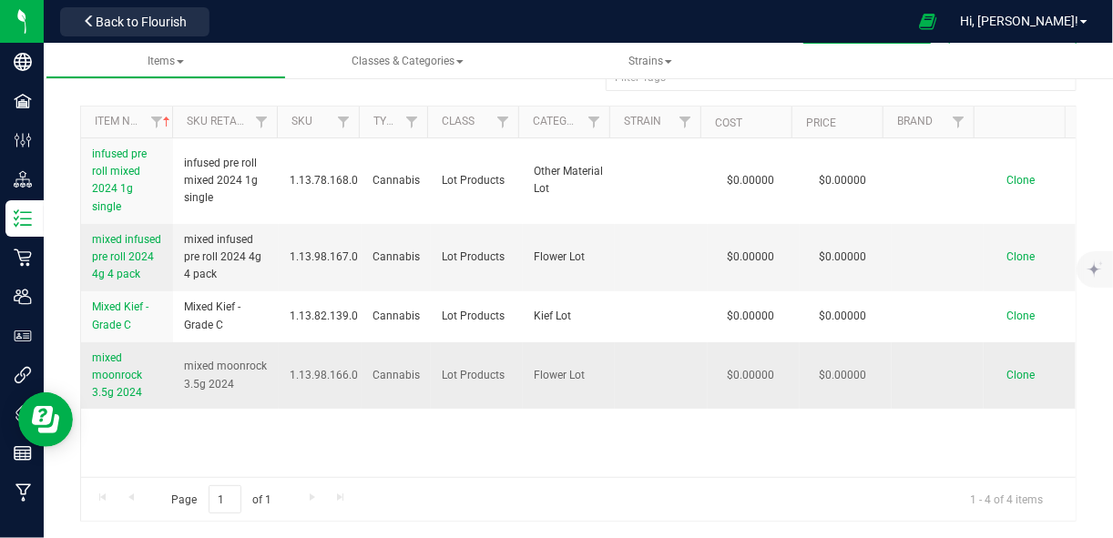
click at [103, 399] on link "mixed moonrock 3.5g 2024" at bounding box center [127, 376] width 70 height 53
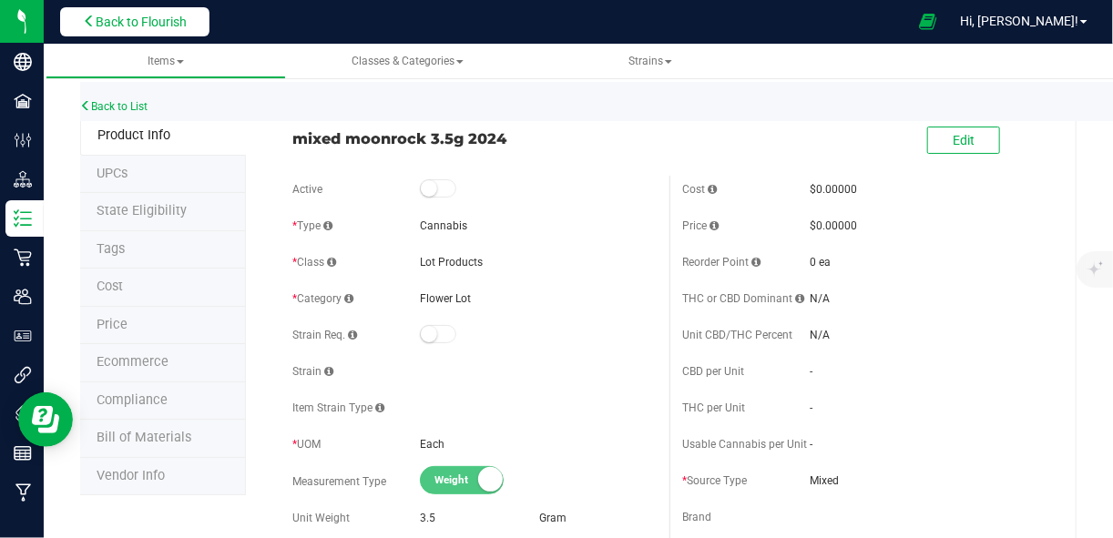
click at [129, 16] on span "Back to Flourish" at bounding box center [141, 22] width 91 height 15
